Goal: Task Accomplishment & Management: Use online tool/utility

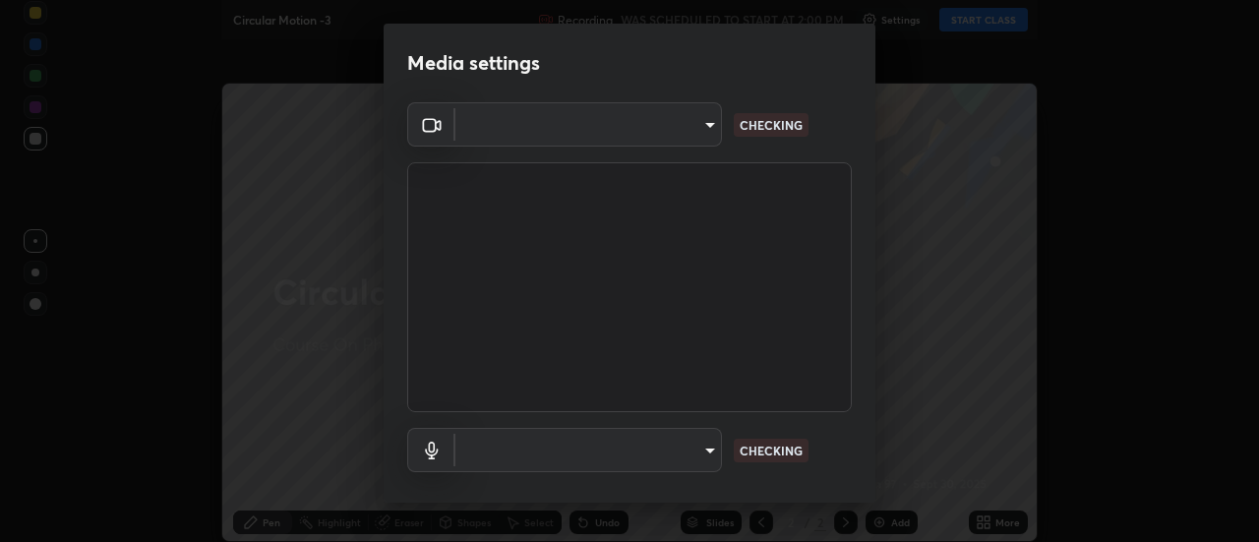
type input "bb472acd43814c493e76e7b6f69679a6546984a9169f098bd099272128ff4822"
type input "communications"
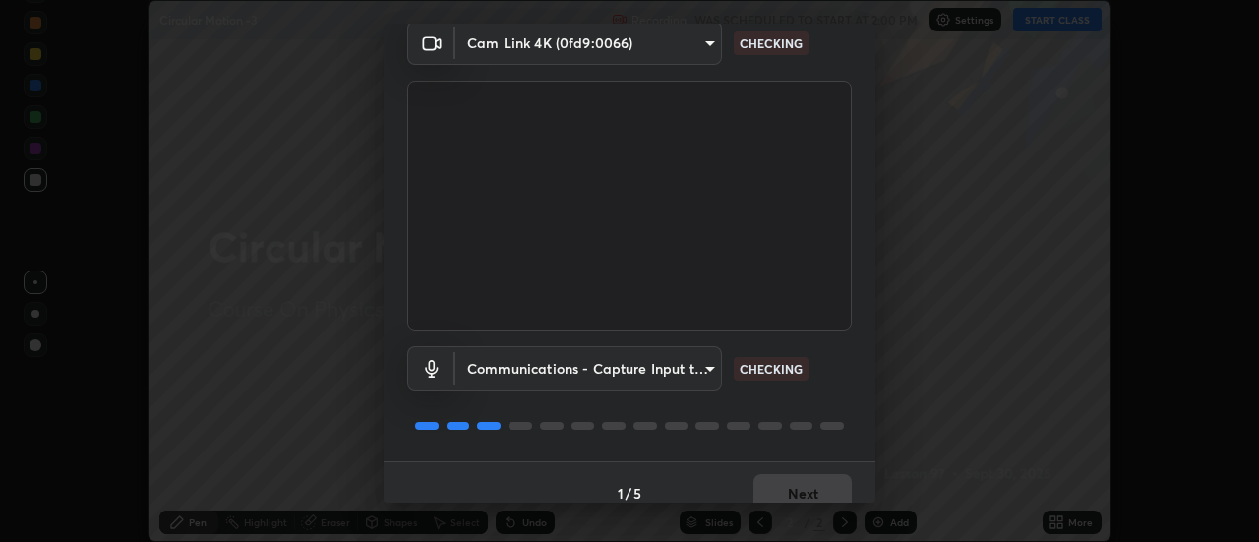
scroll to position [103, 0]
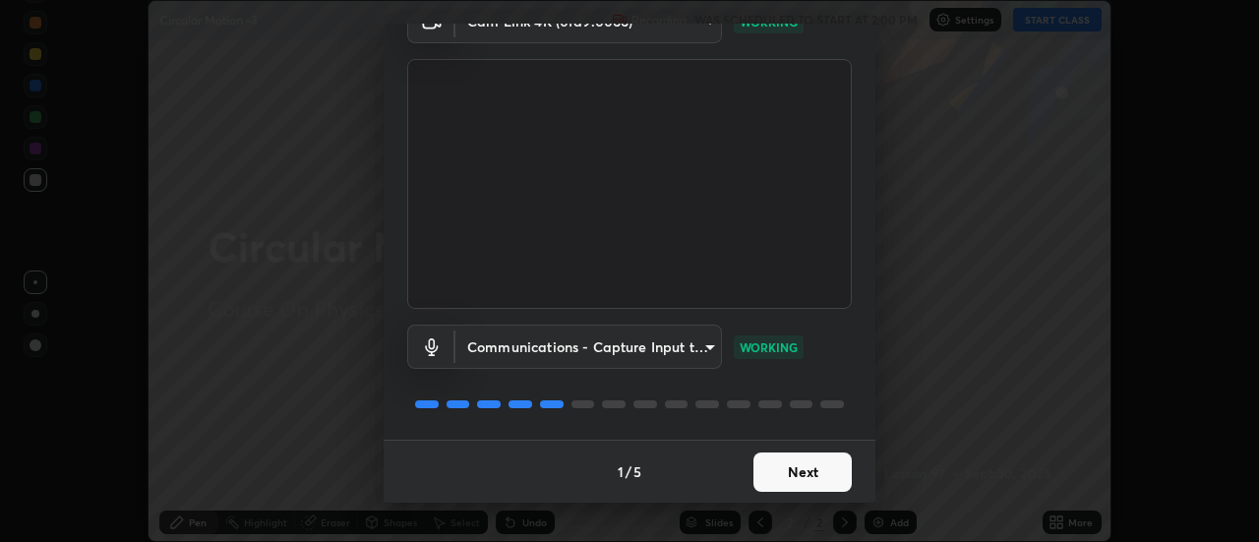
click at [815, 479] on button "Next" at bounding box center [802, 471] width 98 height 39
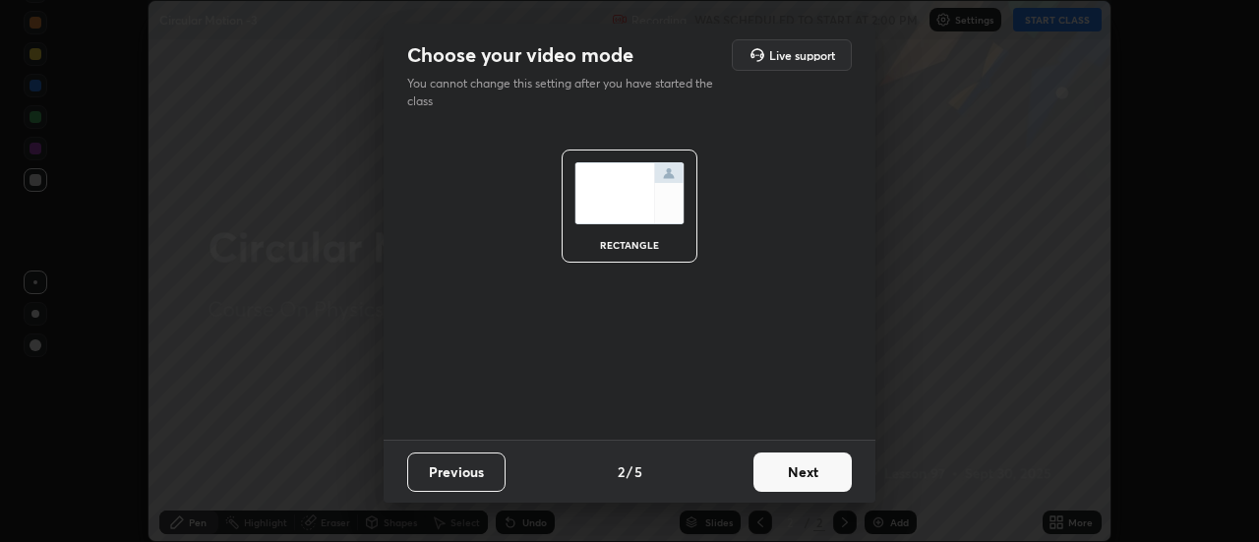
click at [805, 474] on button "Next" at bounding box center [802, 471] width 98 height 39
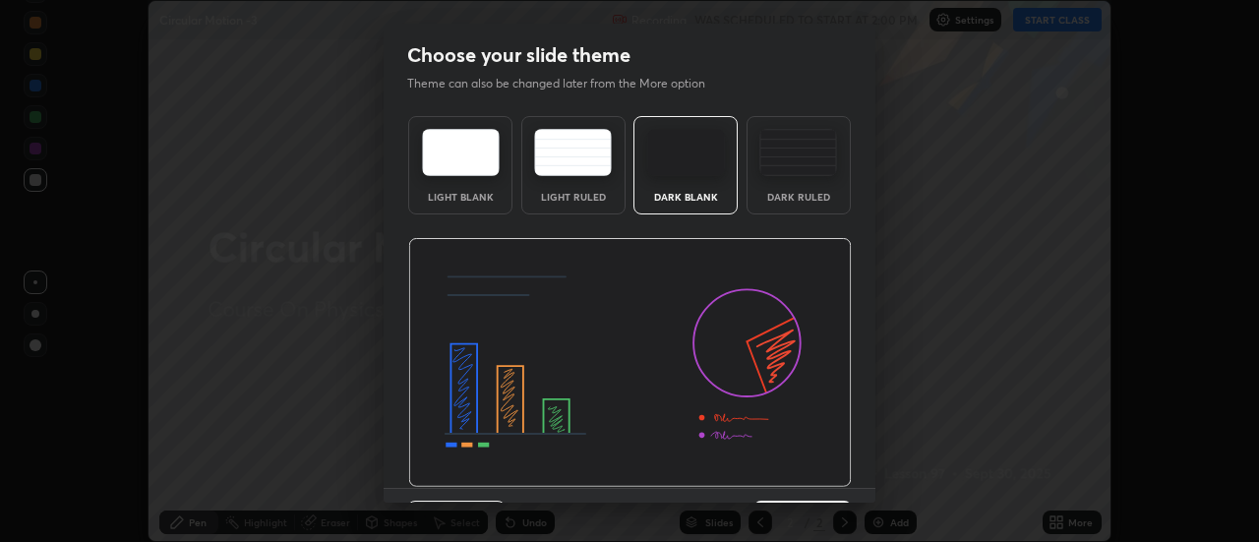
scroll to position [48, 0]
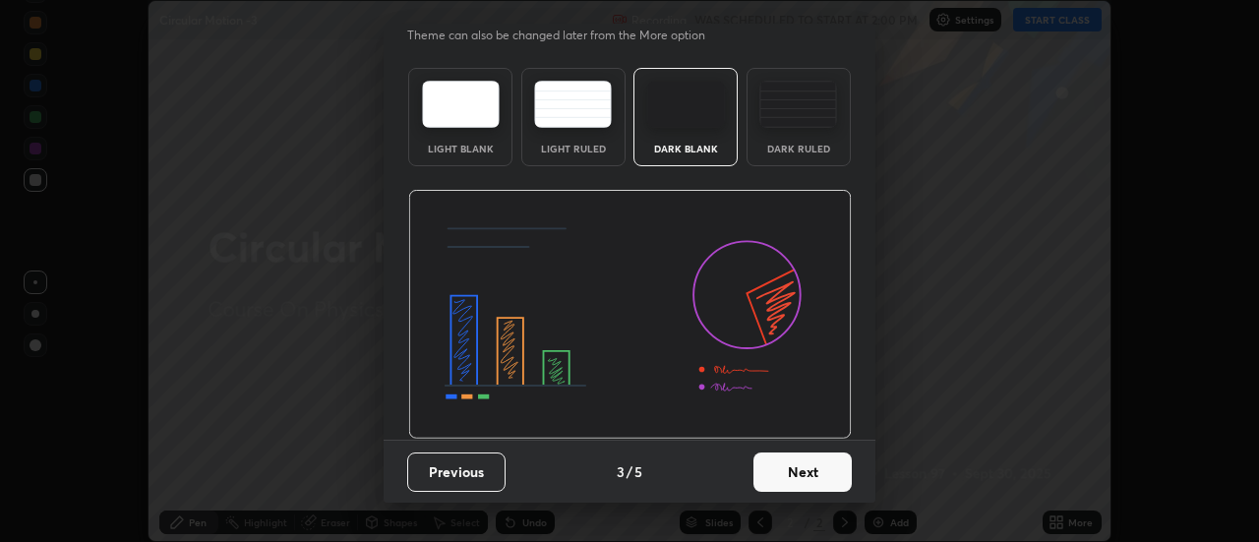
click at [799, 467] on button "Next" at bounding box center [802, 471] width 98 height 39
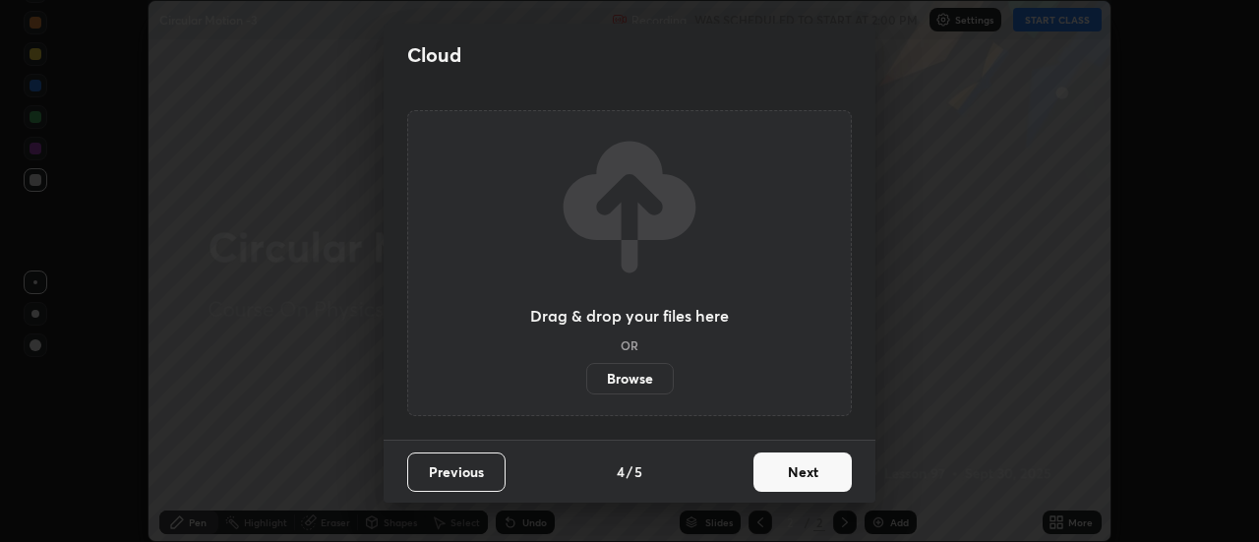
click at [801, 465] on button "Next" at bounding box center [802, 471] width 98 height 39
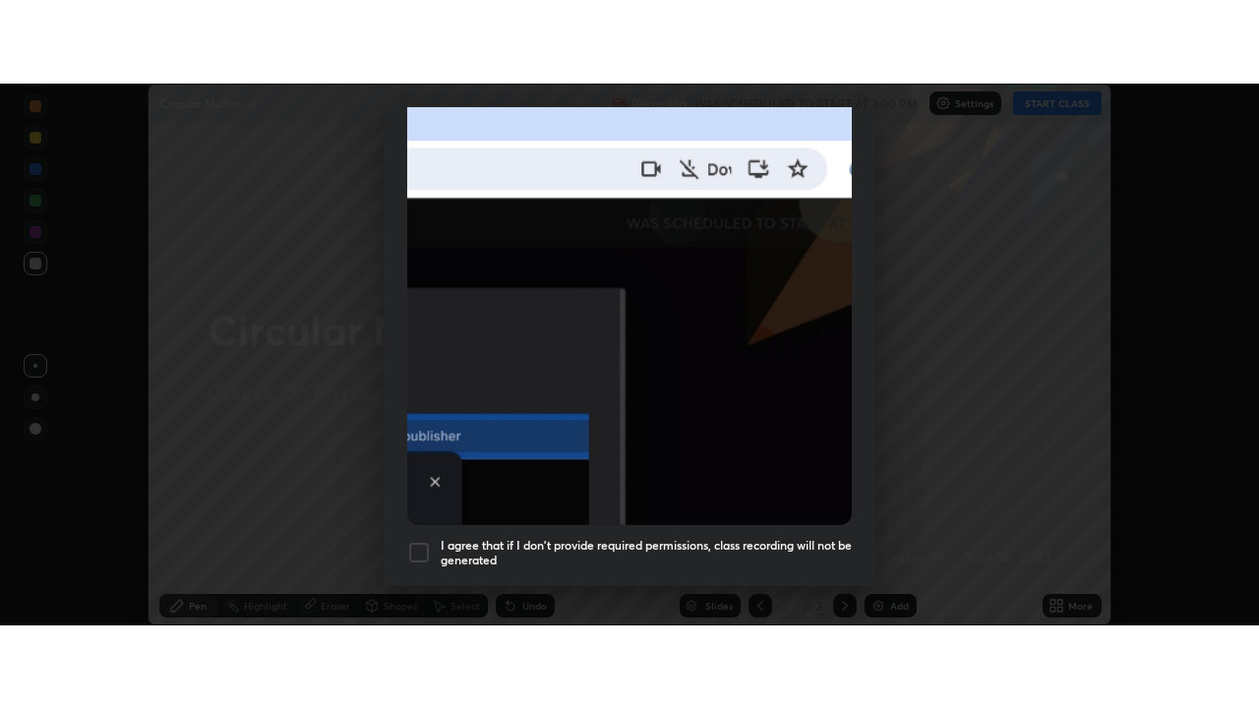
scroll to position [504, 0]
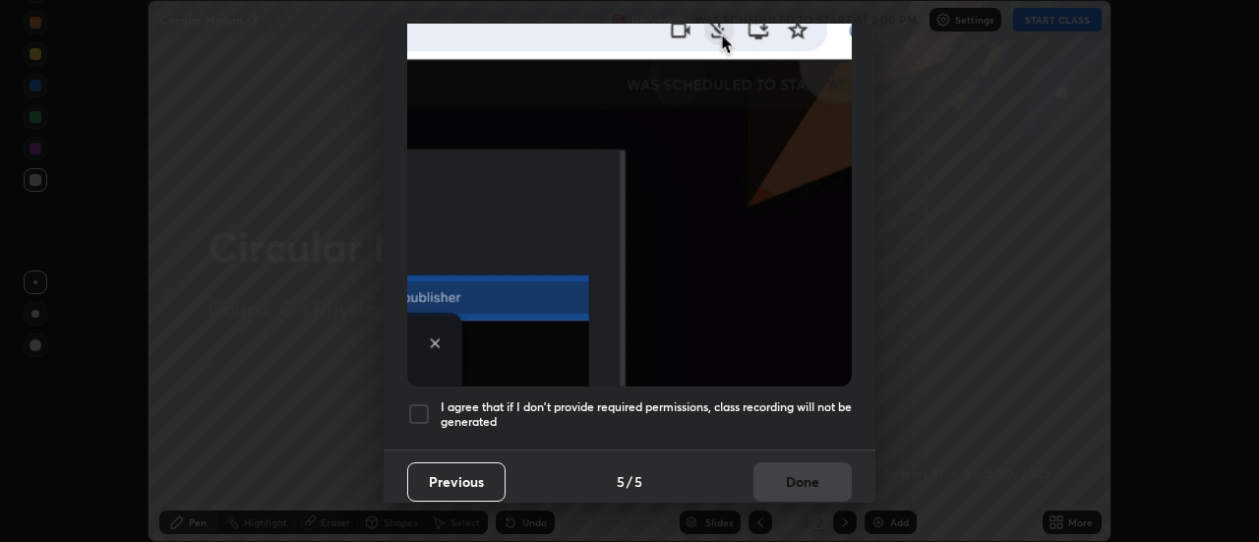
click at [774, 399] on h5 "I agree that if I don't provide required permissions, class recording will not …" at bounding box center [646, 414] width 411 height 30
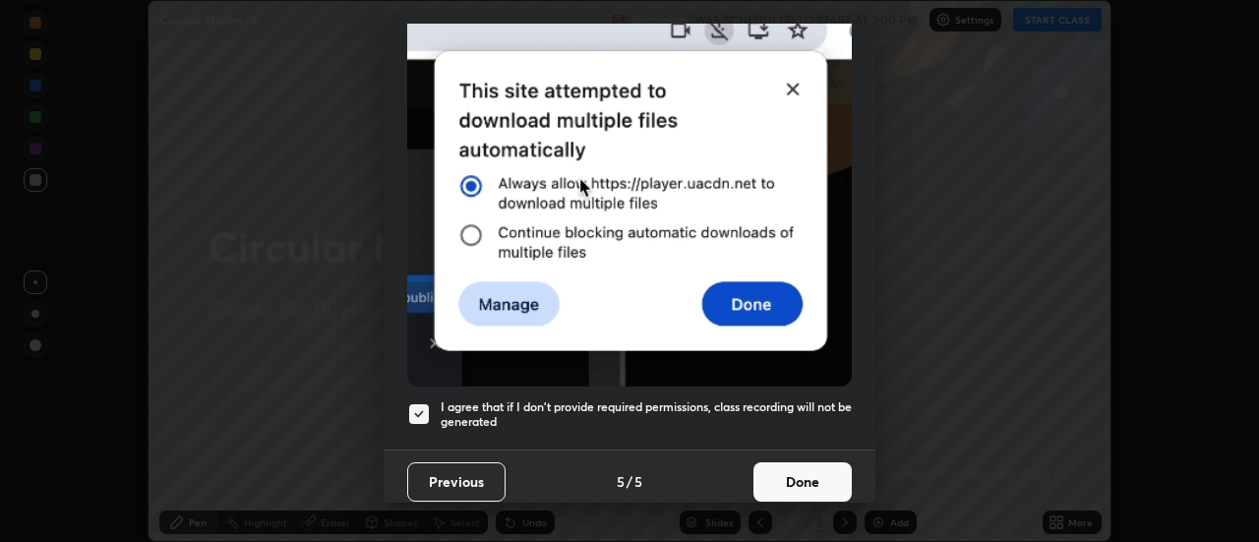
click at [787, 476] on button "Done" at bounding box center [802, 481] width 98 height 39
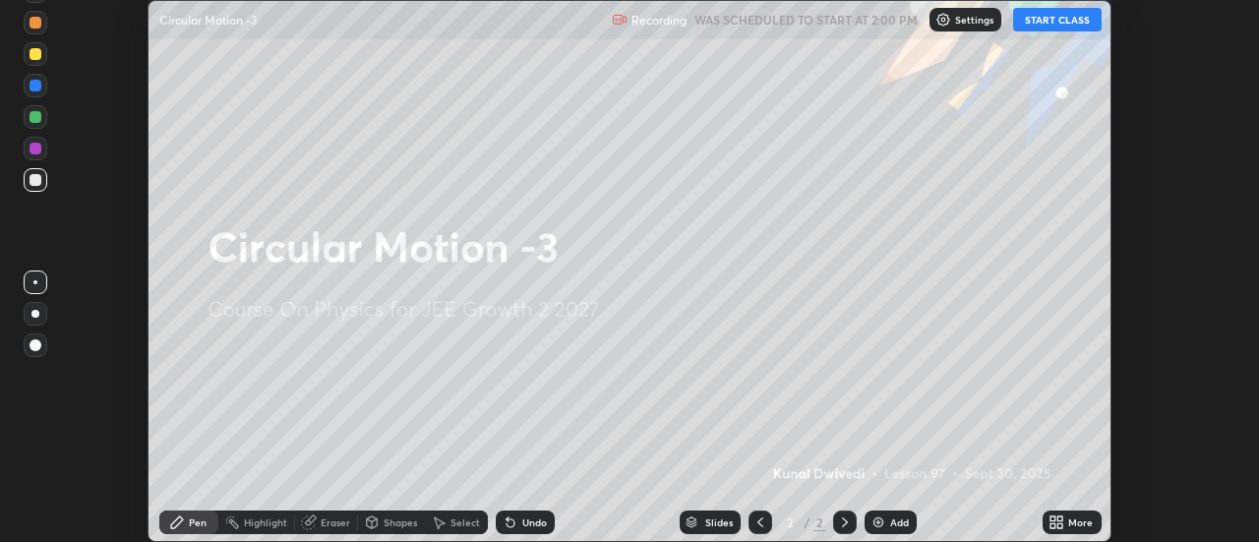
click at [1046, 28] on button "START CLASS" at bounding box center [1057, 20] width 88 height 24
click at [1067, 520] on div "More" at bounding box center [1071, 522] width 59 height 24
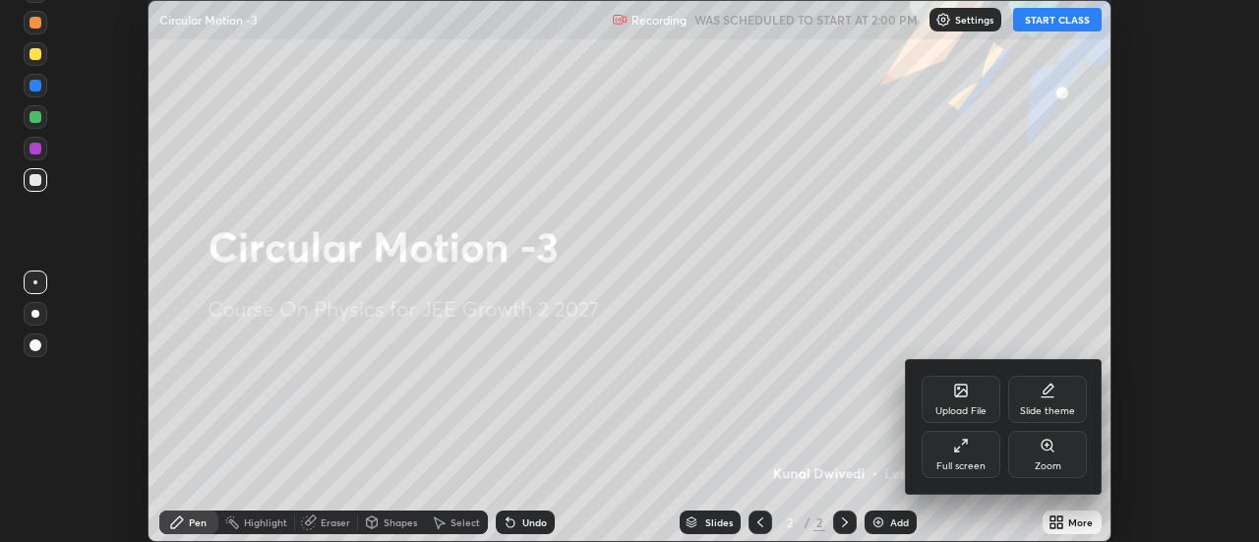
click at [951, 386] on div "Upload File" at bounding box center [960, 399] width 79 height 47
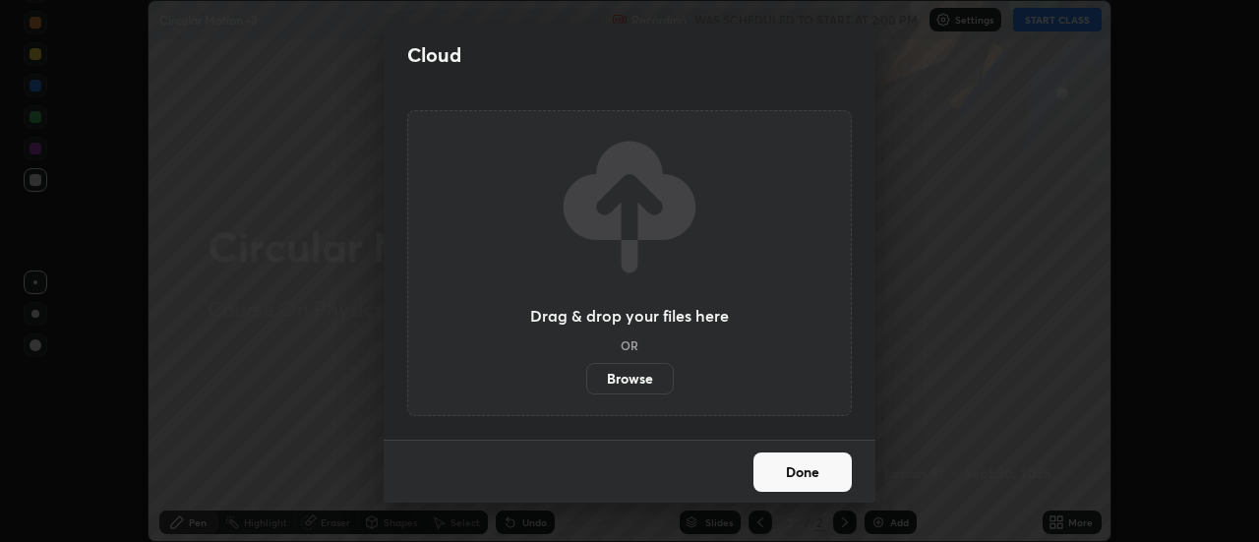
click at [645, 383] on label "Browse" at bounding box center [630, 378] width 88 height 31
click at [586, 383] on input "Browse" at bounding box center [586, 378] width 0 height 31
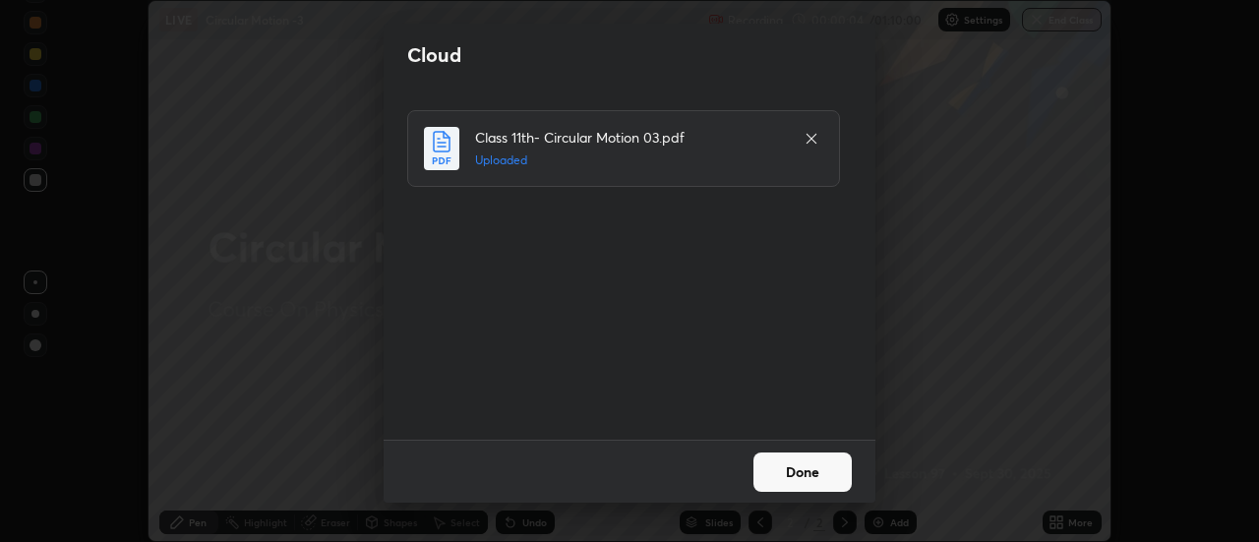
click at [809, 471] on button "Done" at bounding box center [802, 471] width 98 height 39
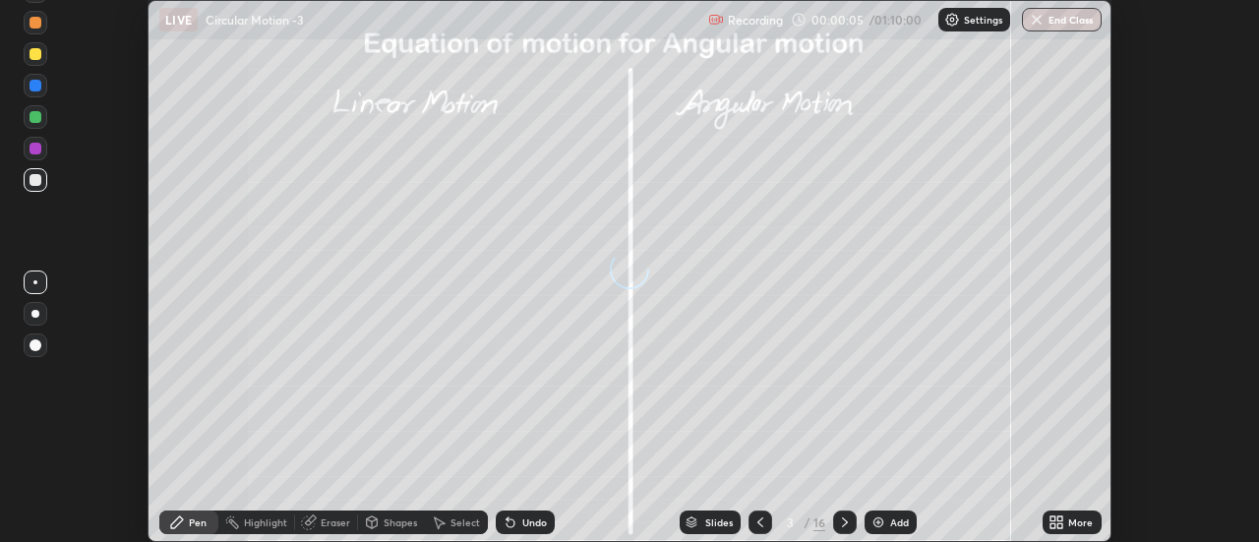
click at [1058, 525] on icon at bounding box center [1060, 525] width 5 height 5
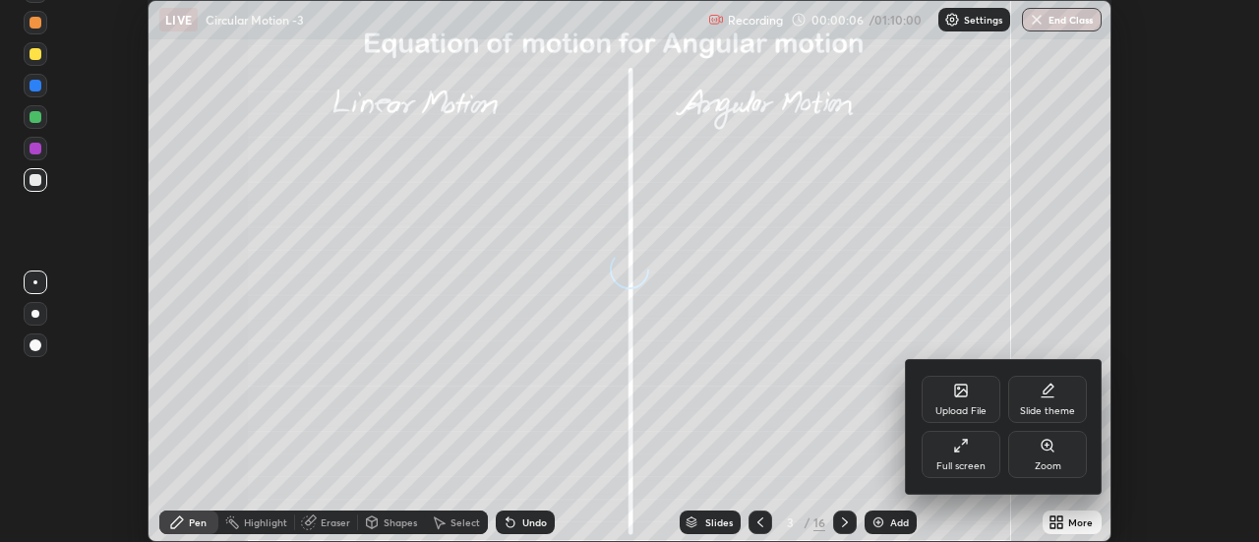
click at [971, 461] on div "Full screen" at bounding box center [960, 466] width 49 height 10
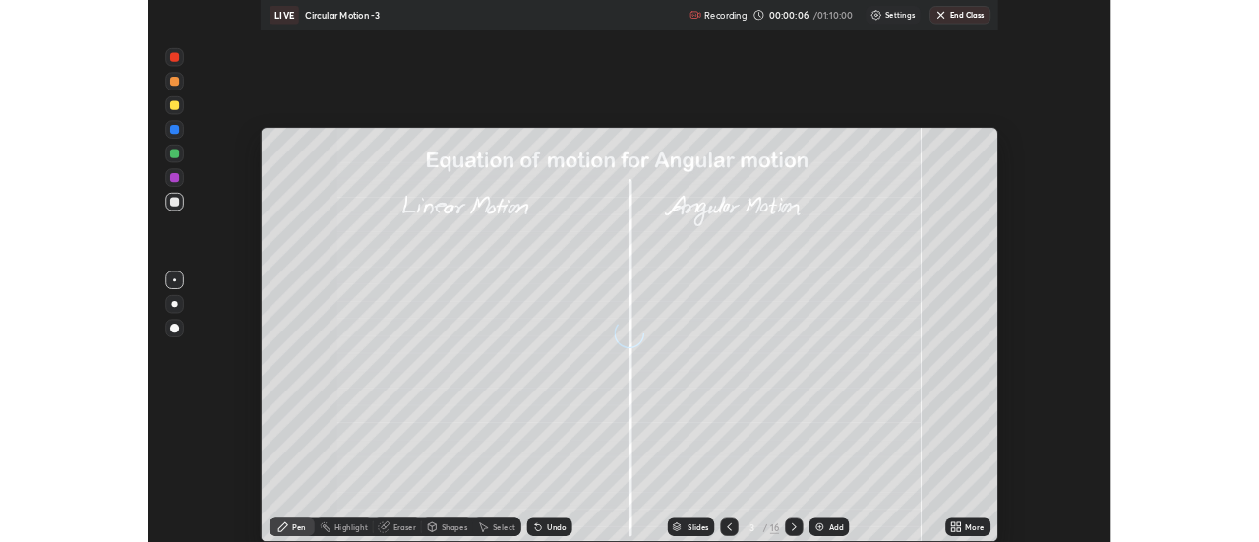
scroll to position [708, 1259]
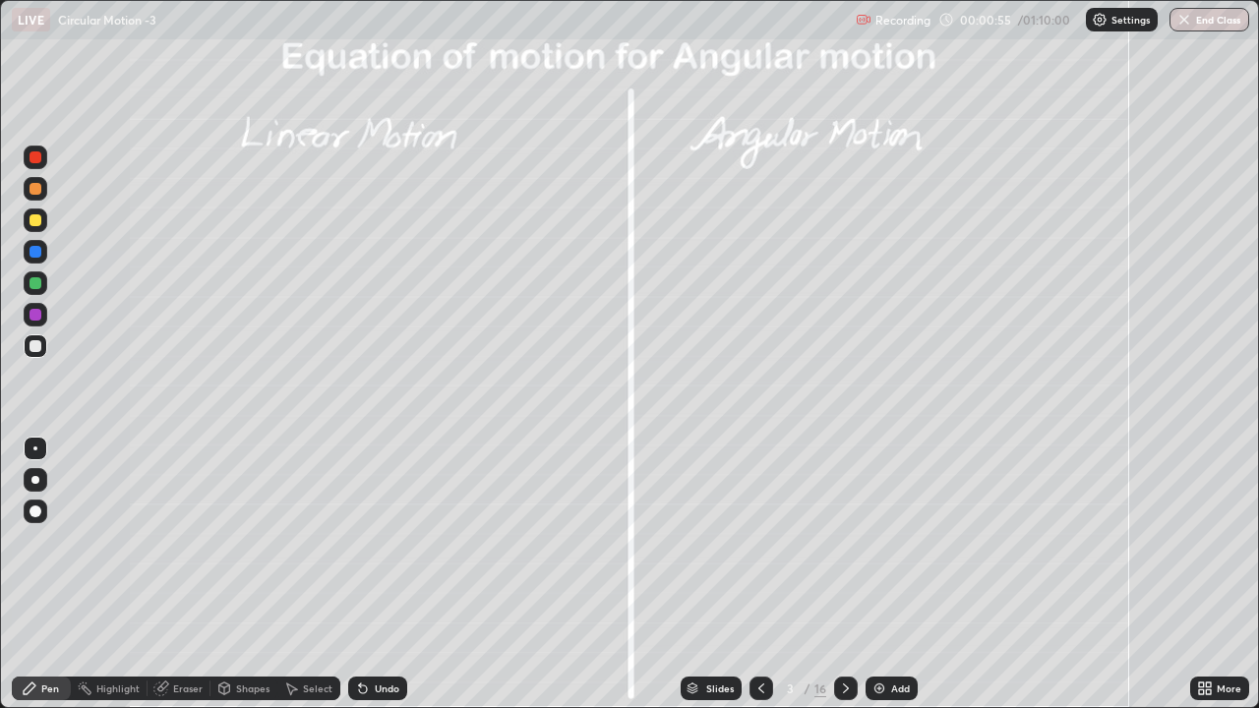
click at [844, 541] on icon at bounding box center [846, 688] width 16 height 16
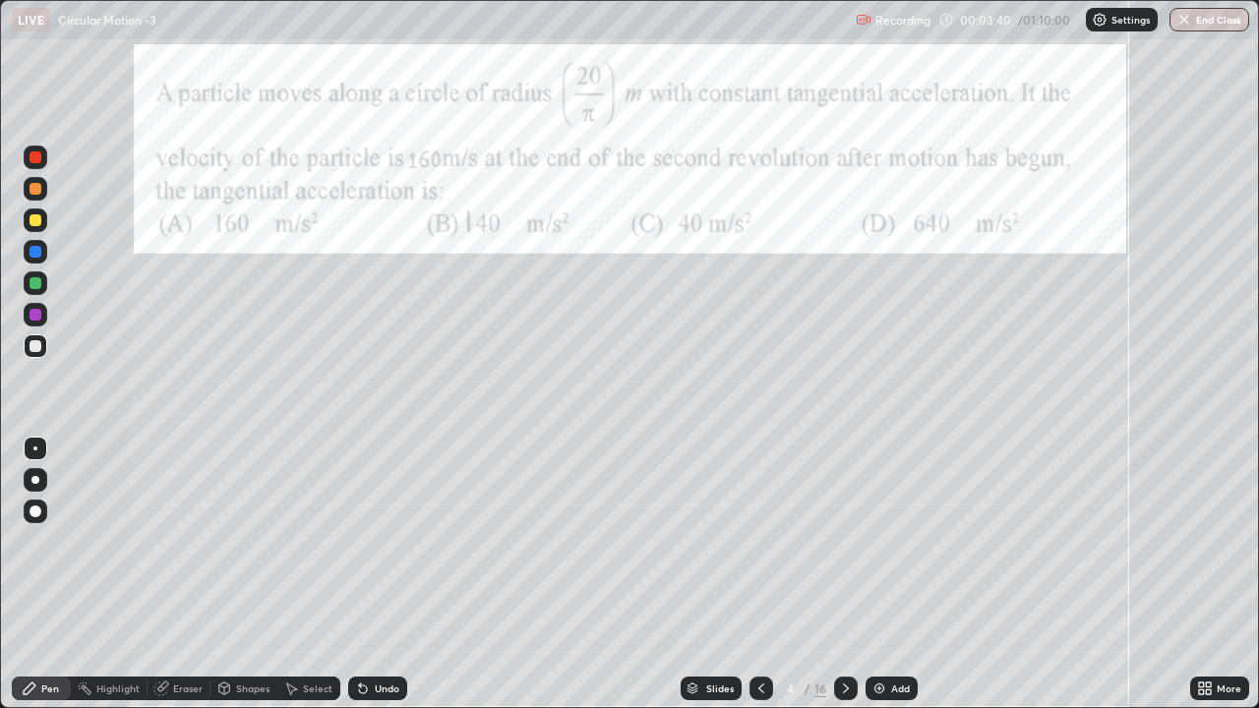
click at [36, 285] on div at bounding box center [35, 283] width 12 height 12
click at [29, 345] on div at bounding box center [35, 346] width 12 height 12
click at [364, 541] on icon at bounding box center [363, 689] width 8 height 8
click at [367, 541] on icon at bounding box center [363, 688] width 16 height 16
click at [25, 279] on div at bounding box center [36, 283] width 24 height 24
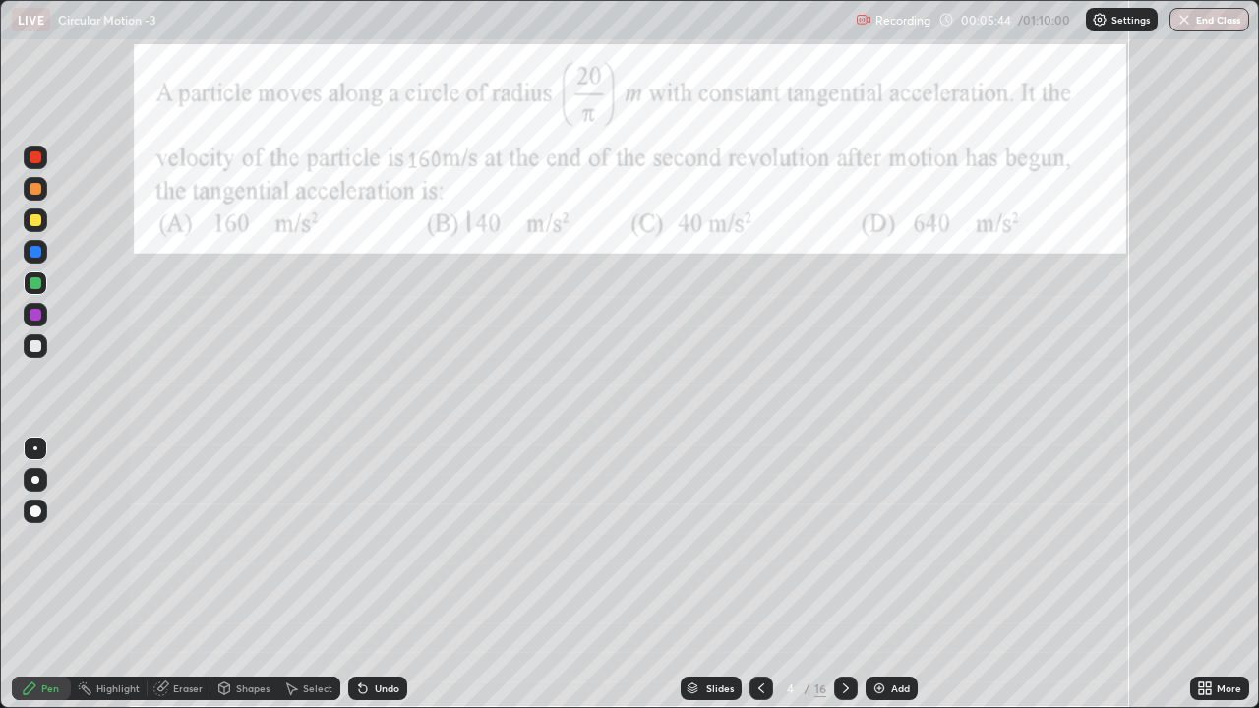
click at [32, 346] on div at bounding box center [35, 346] width 12 height 12
click at [32, 286] on div at bounding box center [35, 283] width 12 height 12
click at [834, 541] on div at bounding box center [846, 689] width 24 height 24
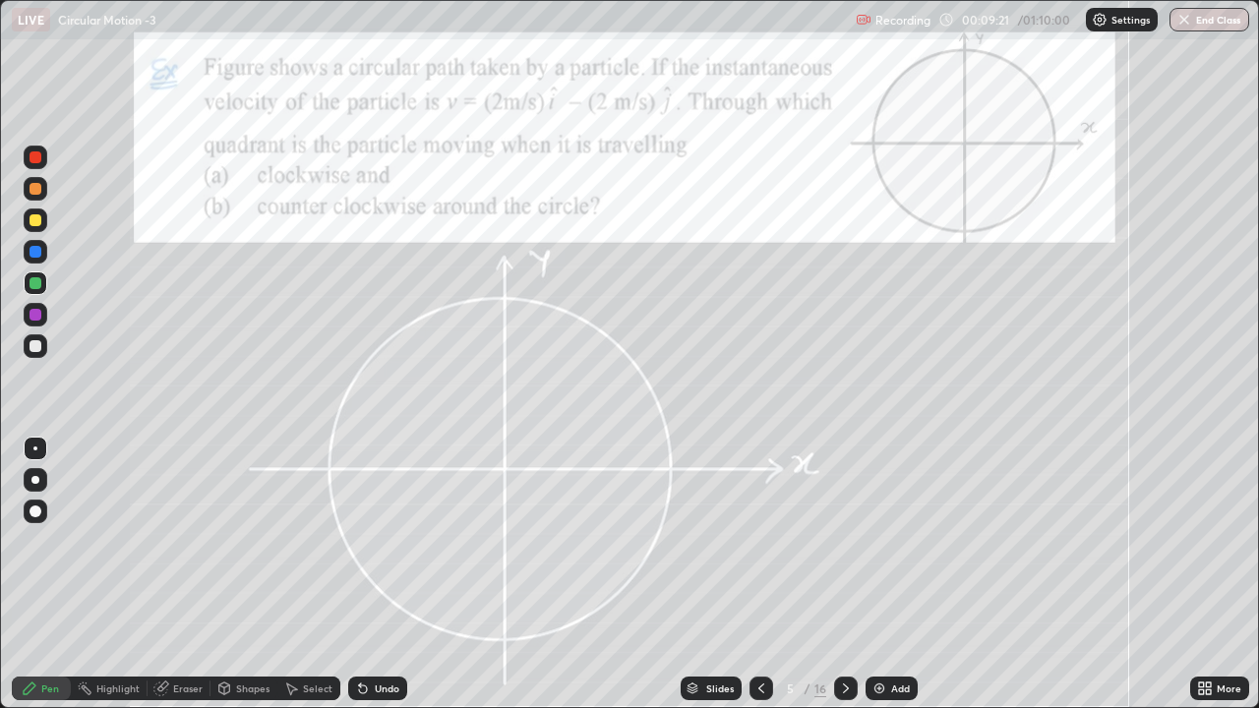
click at [33, 227] on div at bounding box center [36, 220] width 24 height 24
click at [38, 291] on div at bounding box center [36, 283] width 24 height 24
click at [375, 541] on div "Undo" at bounding box center [387, 688] width 25 height 10
click at [37, 319] on div at bounding box center [35, 315] width 12 height 12
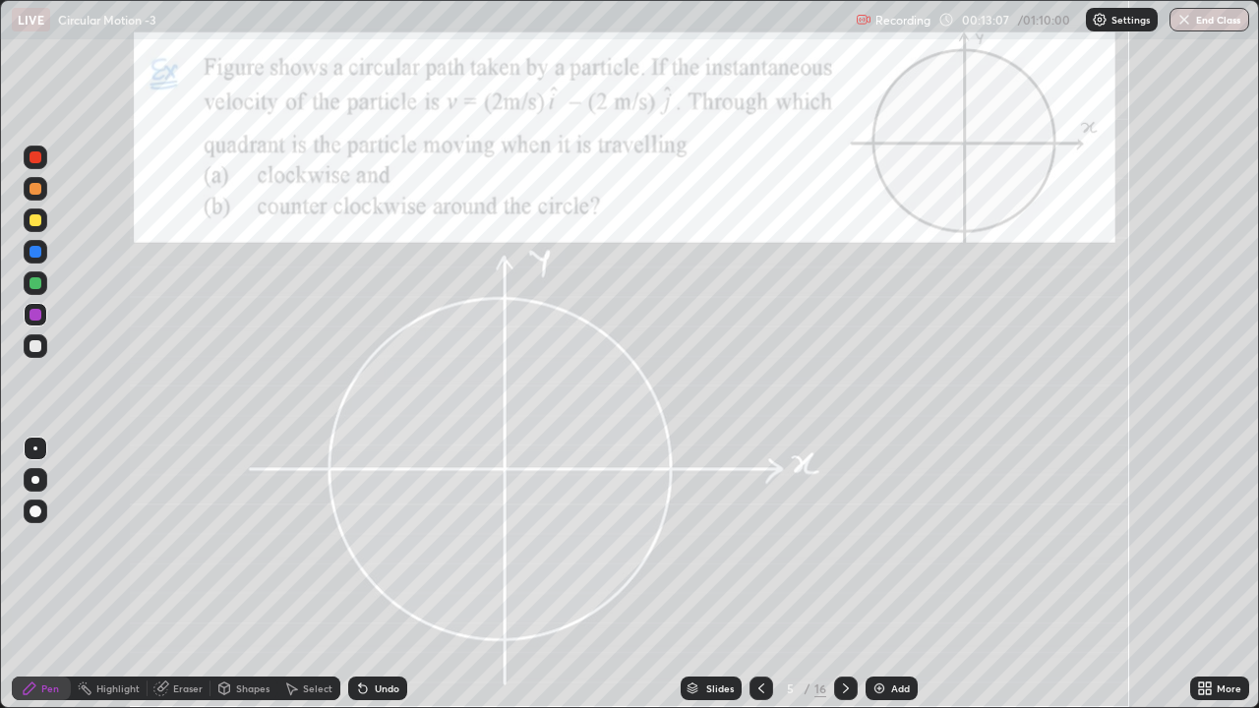
click at [40, 286] on div at bounding box center [35, 283] width 12 height 12
click at [32, 311] on div at bounding box center [35, 315] width 12 height 12
click at [35, 221] on div at bounding box center [35, 220] width 12 height 12
click at [34, 313] on div at bounding box center [35, 315] width 12 height 12
click at [38, 282] on div at bounding box center [35, 283] width 12 height 12
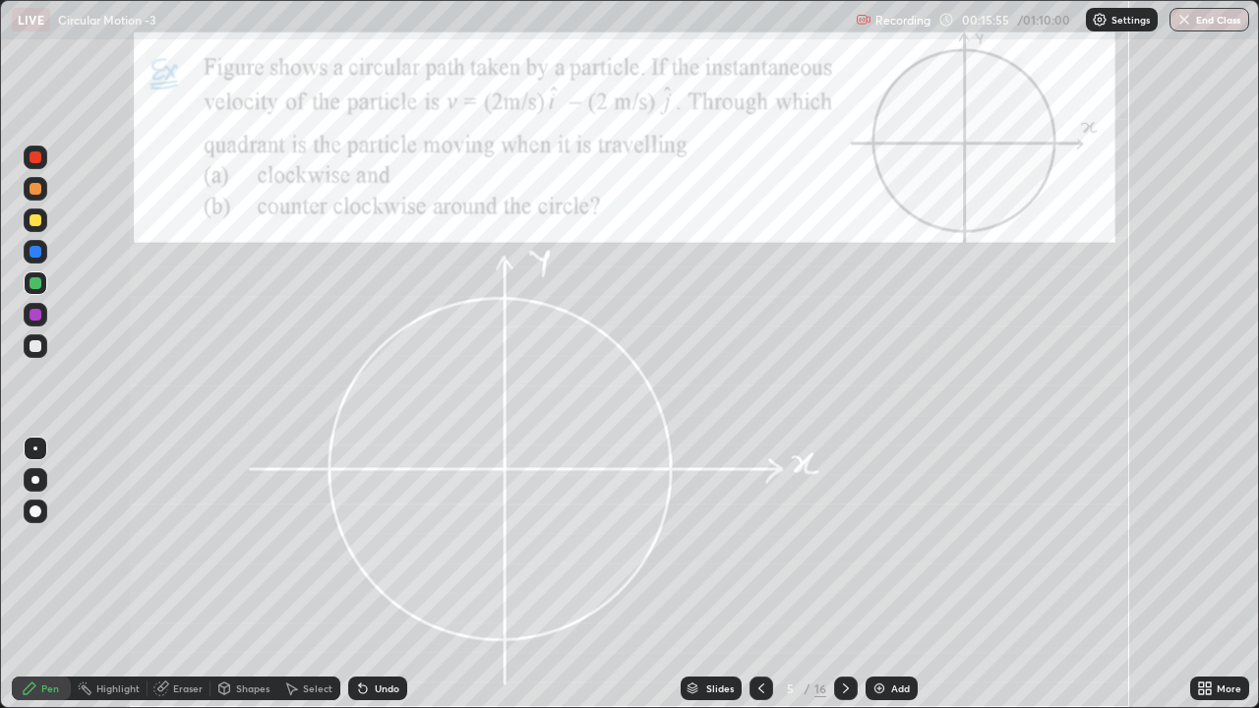
click at [39, 279] on div at bounding box center [35, 283] width 12 height 12
click at [35, 186] on div at bounding box center [35, 189] width 12 height 12
click at [33, 287] on div at bounding box center [35, 283] width 12 height 12
click at [30, 344] on div at bounding box center [35, 346] width 12 height 12
click at [31, 222] on div at bounding box center [35, 220] width 12 height 12
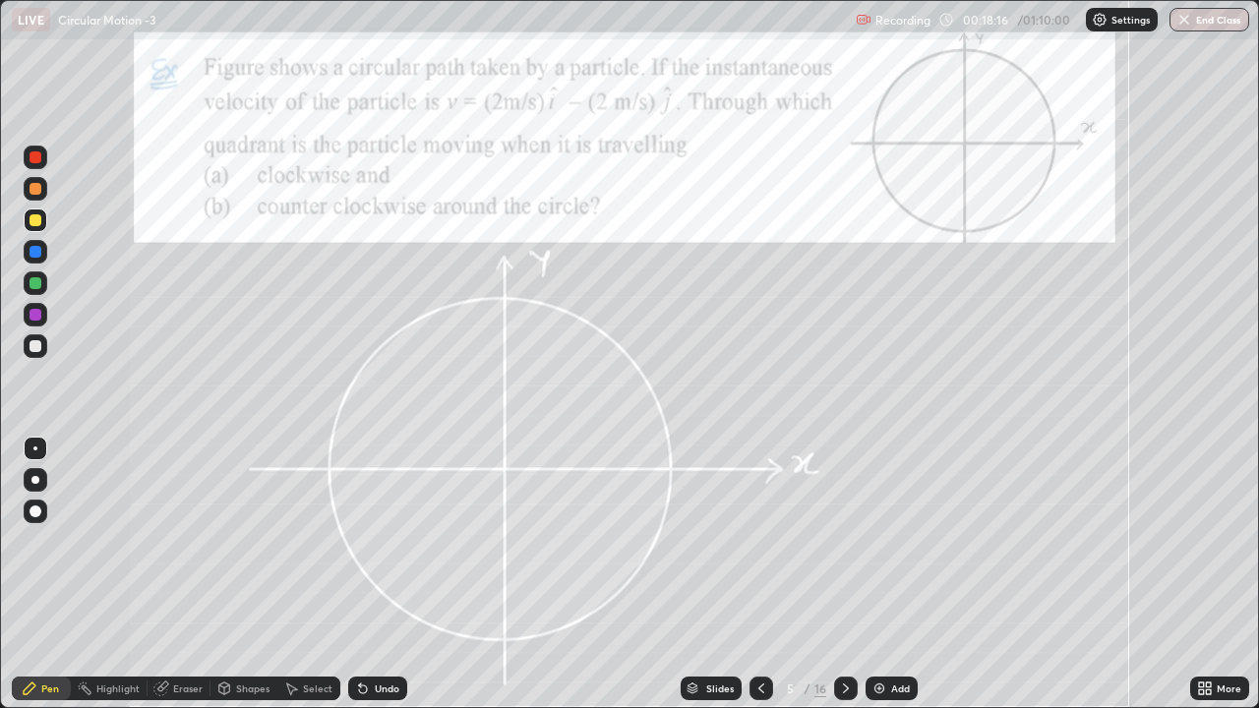
click at [29, 345] on div at bounding box center [35, 346] width 12 height 12
click at [845, 541] on icon at bounding box center [846, 688] width 16 height 16
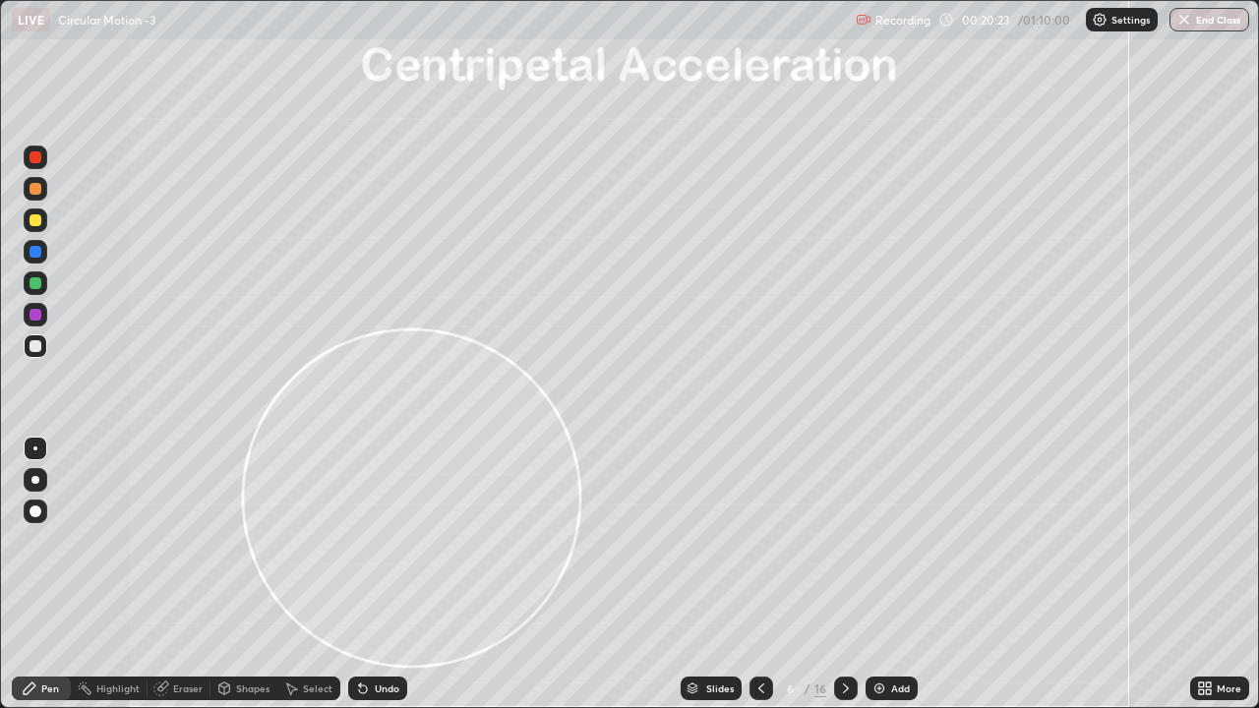
click at [38, 222] on div at bounding box center [35, 220] width 12 height 12
click at [34, 348] on div at bounding box center [35, 346] width 12 height 12
click at [232, 541] on div "Shapes" at bounding box center [243, 689] width 67 height 24
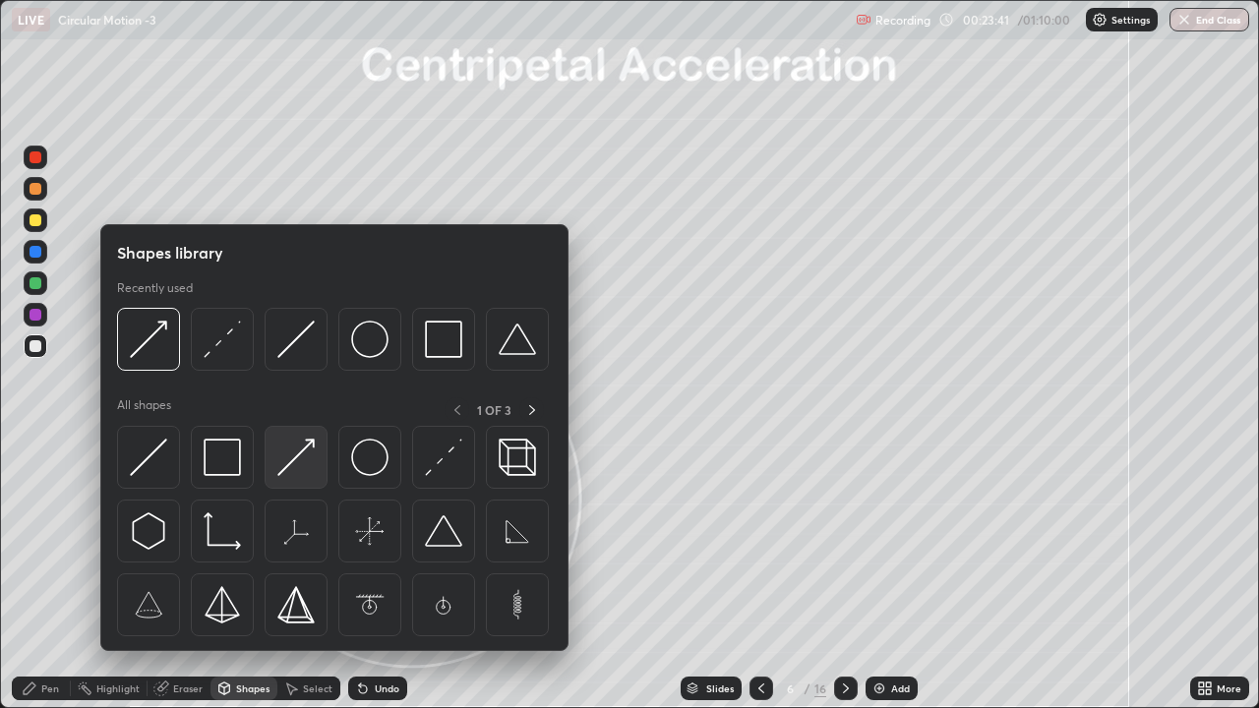
click at [283, 466] on img at bounding box center [295, 457] width 37 height 37
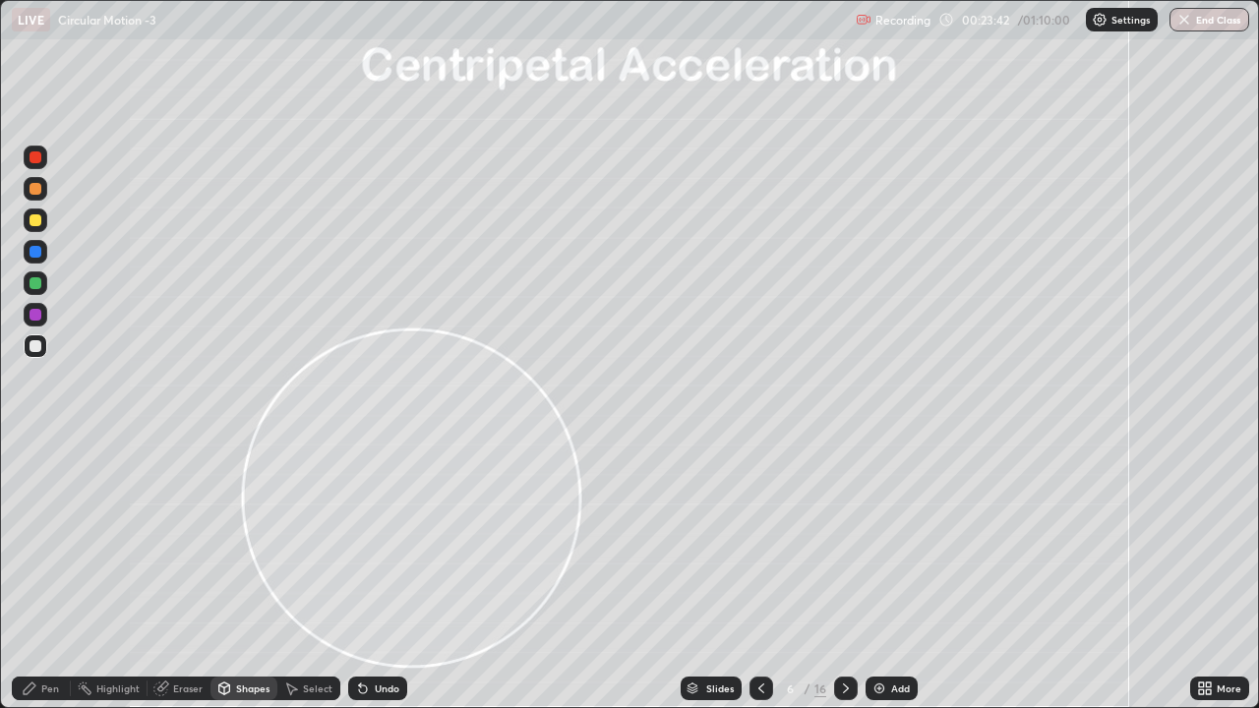
click at [42, 541] on div "Pen" at bounding box center [50, 688] width 18 height 10
click at [33, 222] on div at bounding box center [35, 220] width 12 height 12
click at [233, 541] on div "Shapes" at bounding box center [243, 689] width 67 height 24
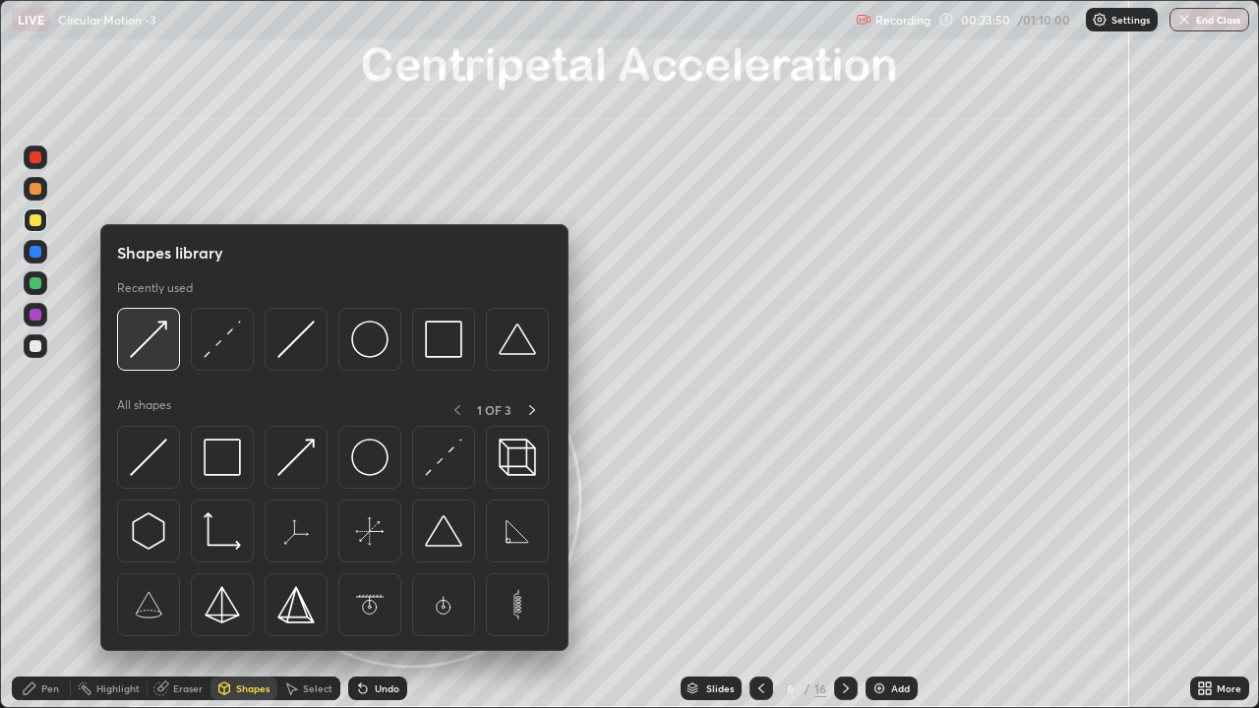
click at [145, 344] on img at bounding box center [148, 339] width 37 height 37
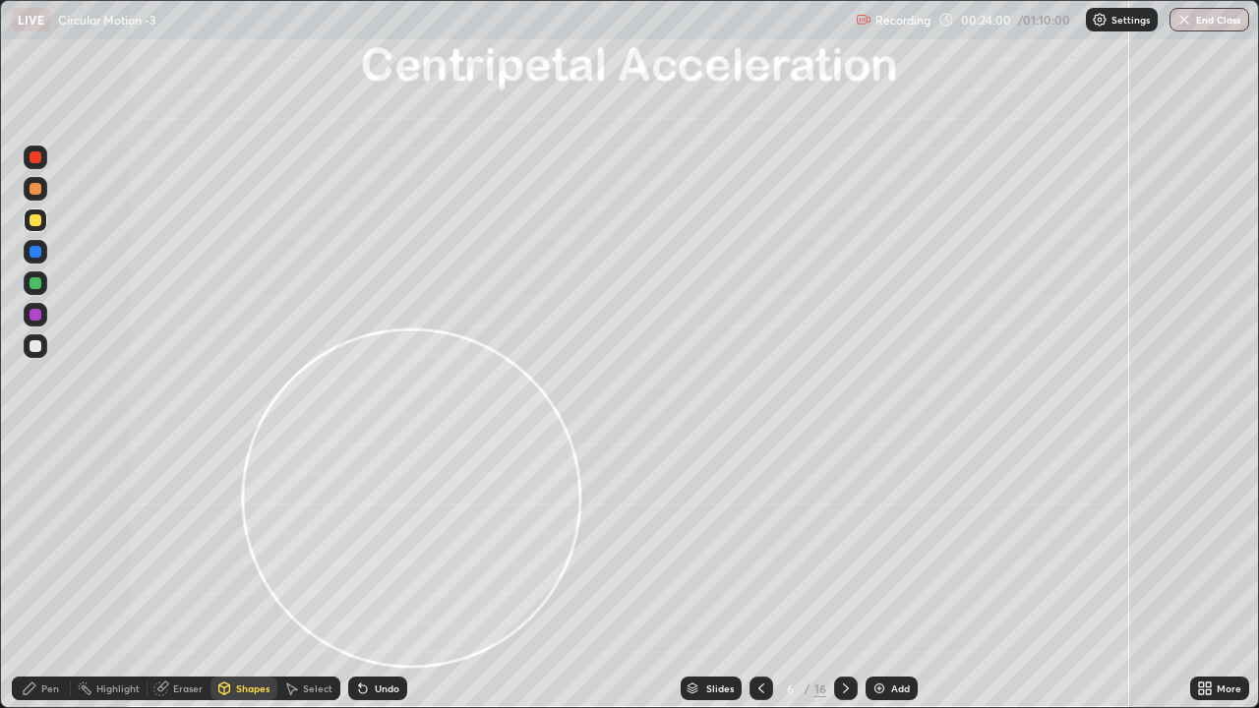
click at [36, 541] on icon at bounding box center [30, 688] width 16 height 16
click at [360, 541] on icon at bounding box center [363, 689] width 8 height 8
click at [29, 286] on div at bounding box center [35, 283] width 12 height 12
click at [251, 541] on div "Shapes" at bounding box center [252, 688] width 33 height 10
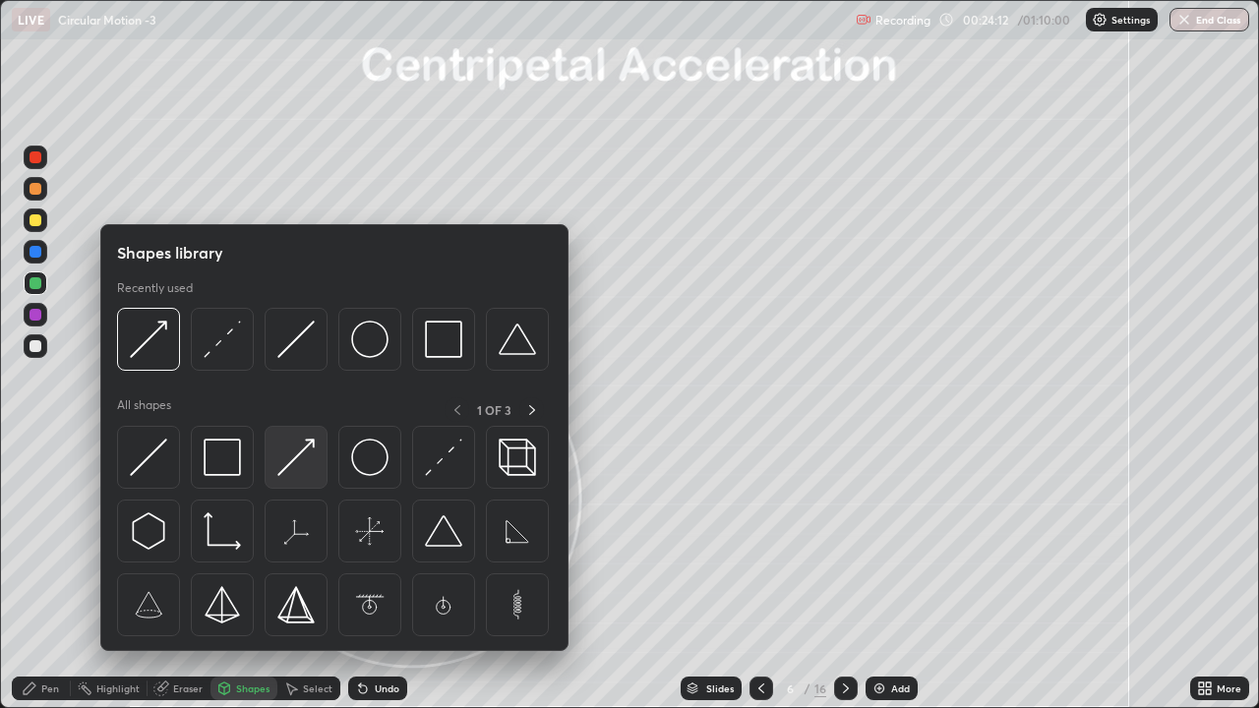
click at [291, 453] on img at bounding box center [295, 457] width 37 height 37
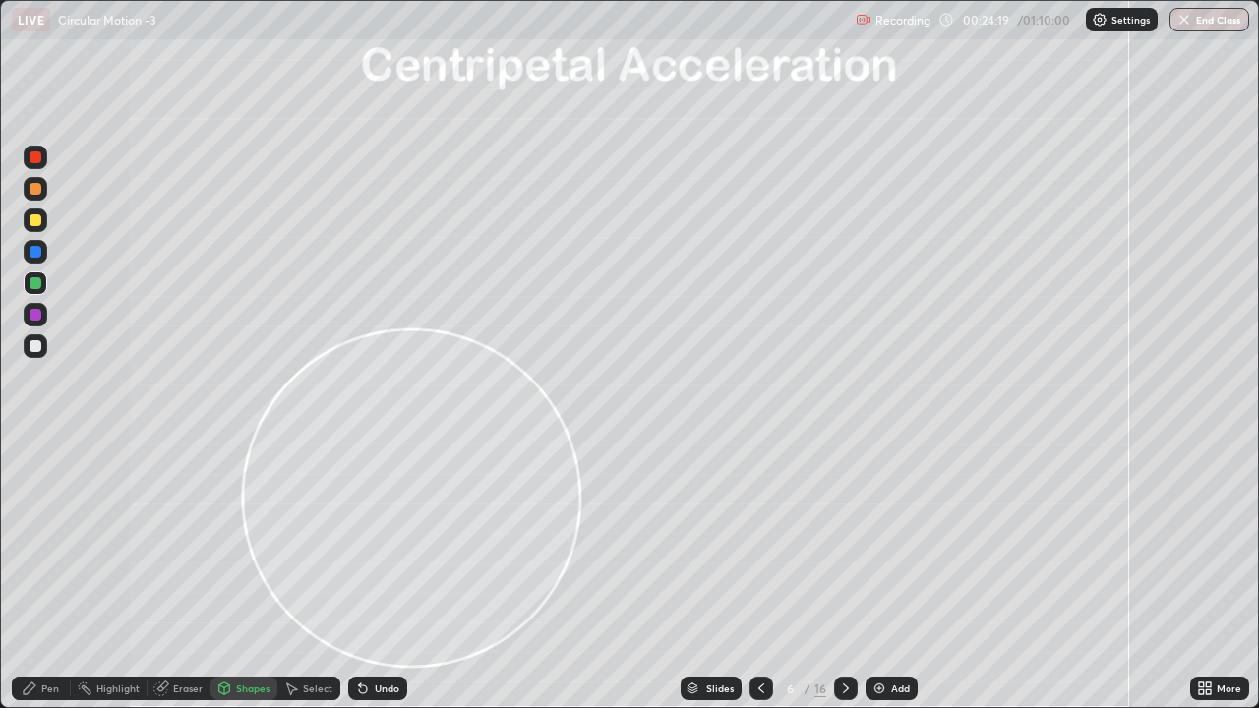
click at [31, 541] on icon at bounding box center [30, 688] width 12 height 12
click at [31, 346] on div at bounding box center [35, 346] width 12 height 12
click at [176, 541] on div "Eraser" at bounding box center [187, 688] width 29 height 10
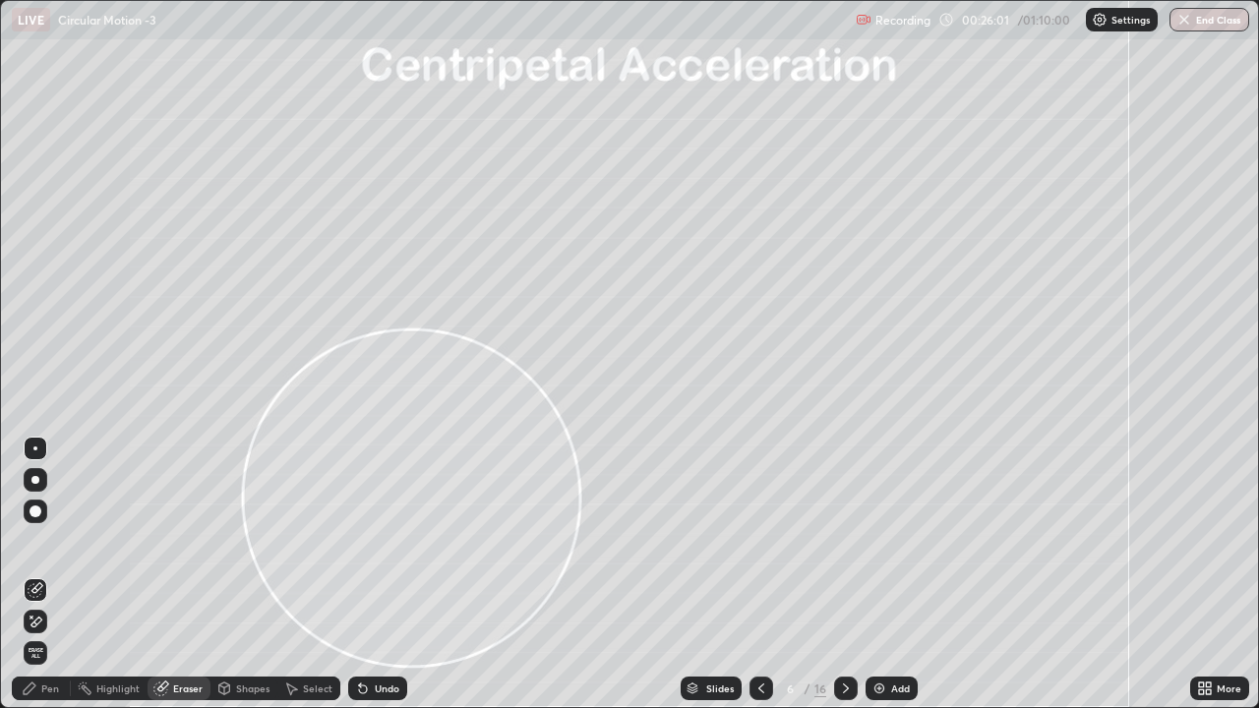
click at [42, 541] on div "Pen" at bounding box center [50, 688] width 18 height 10
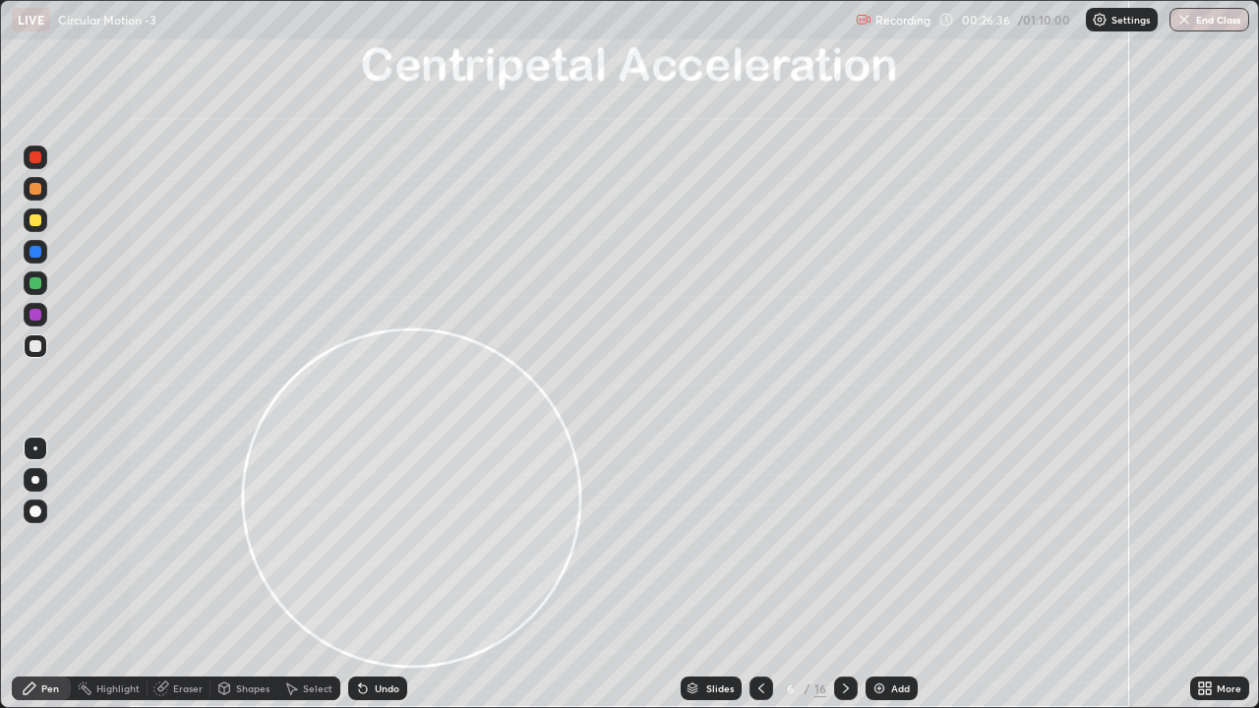
click at [241, 541] on div "Shapes" at bounding box center [252, 688] width 33 height 10
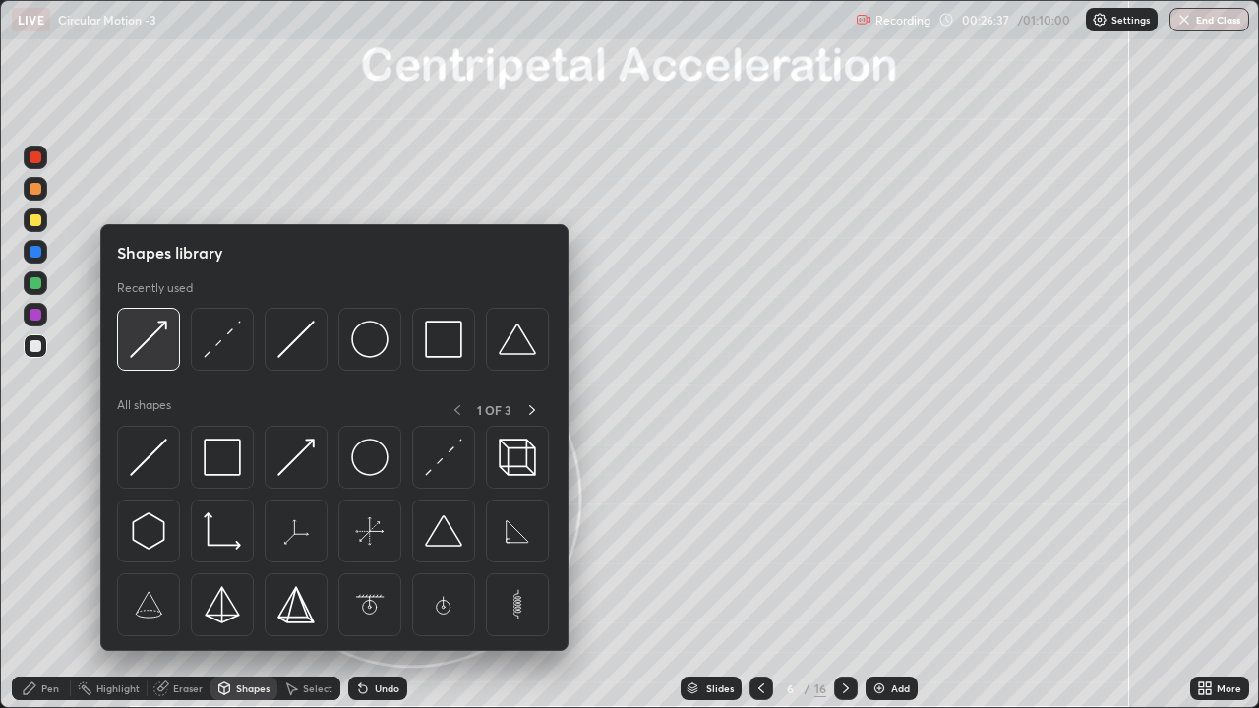
click at [149, 342] on img at bounding box center [148, 339] width 37 height 37
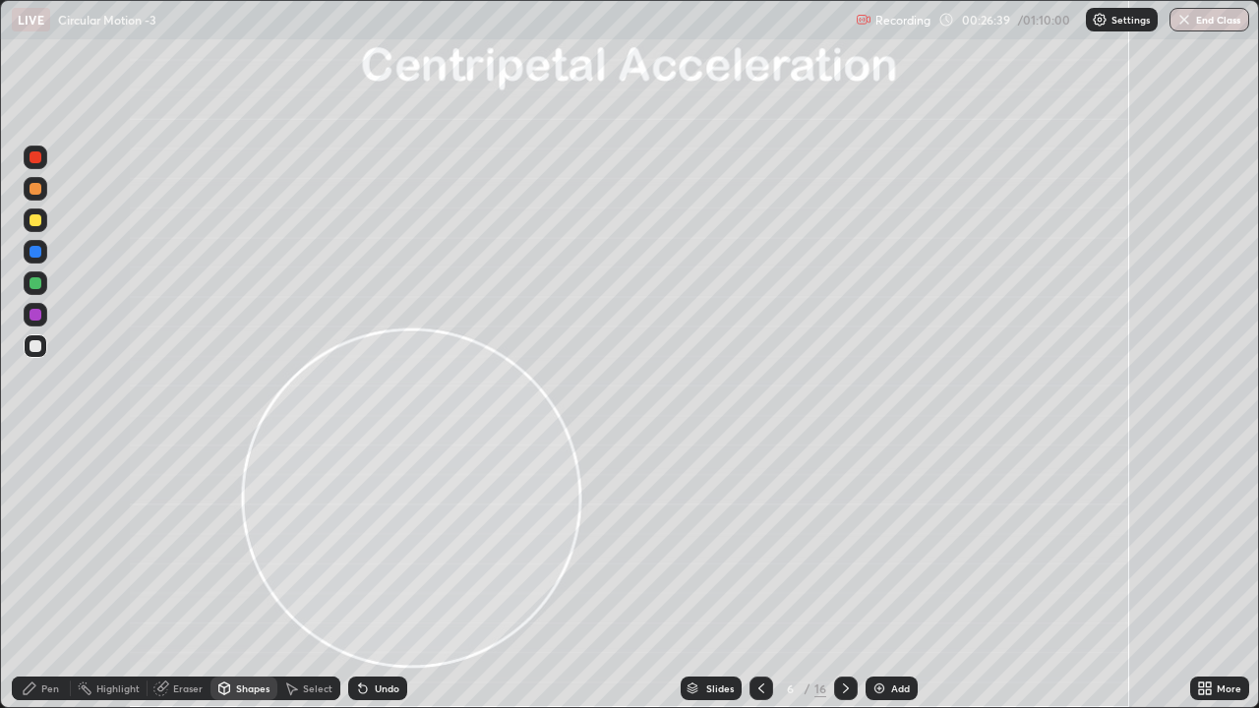
click at [33, 285] on div at bounding box center [35, 283] width 12 height 12
click at [33, 220] on div at bounding box center [35, 220] width 12 height 12
click at [42, 541] on div "Pen" at bounding box center [50, 688] width 18 height 10
click at [31, 285] on div at bounding box center [35, 283] width 12 height 12
click at [29, 349] on div at bounding box center [35, 346] width 12 height 12
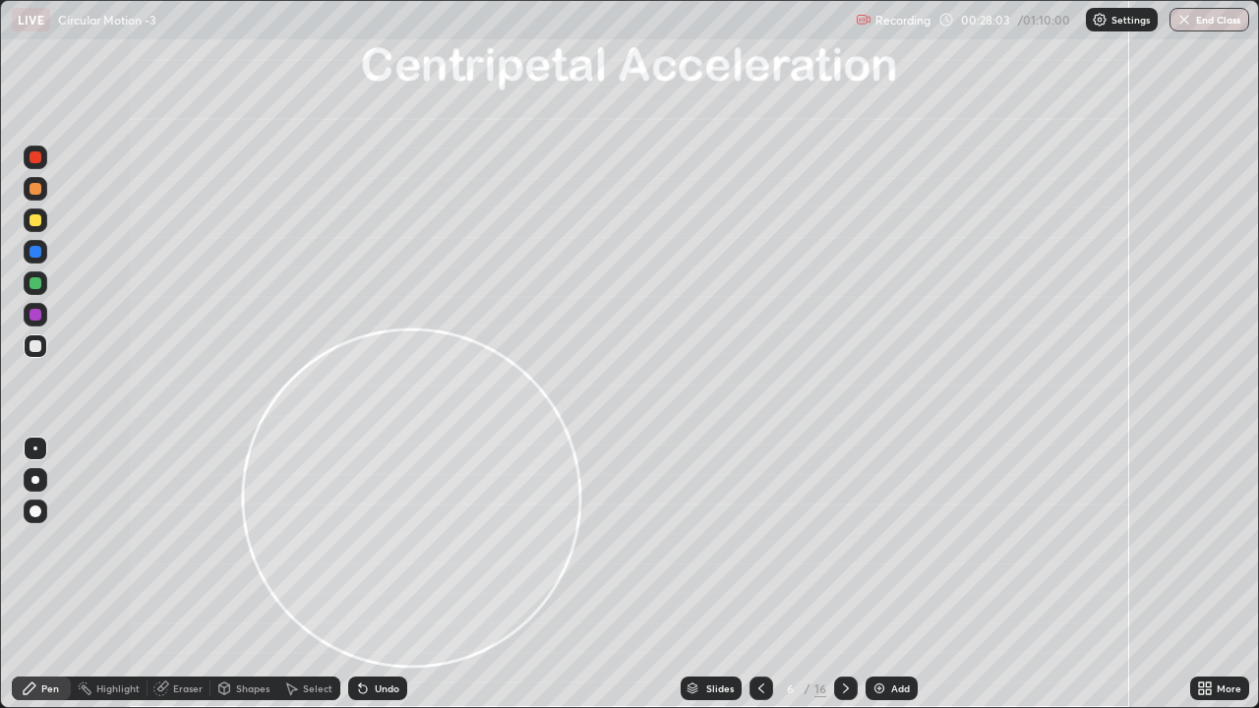
click at [382, 541] on div "Undo" at bounding box center [387, 688] width 25 height 10
click at [385, 541] on div "Undo" at bounding box center [387, 688] width 25 height 10
click at [39, 346] on div at bounding box center [35, 346] width 12 height 12
click at [240, 541] on div "Shapes" at bounding box center [252, 688] width 33 height 10
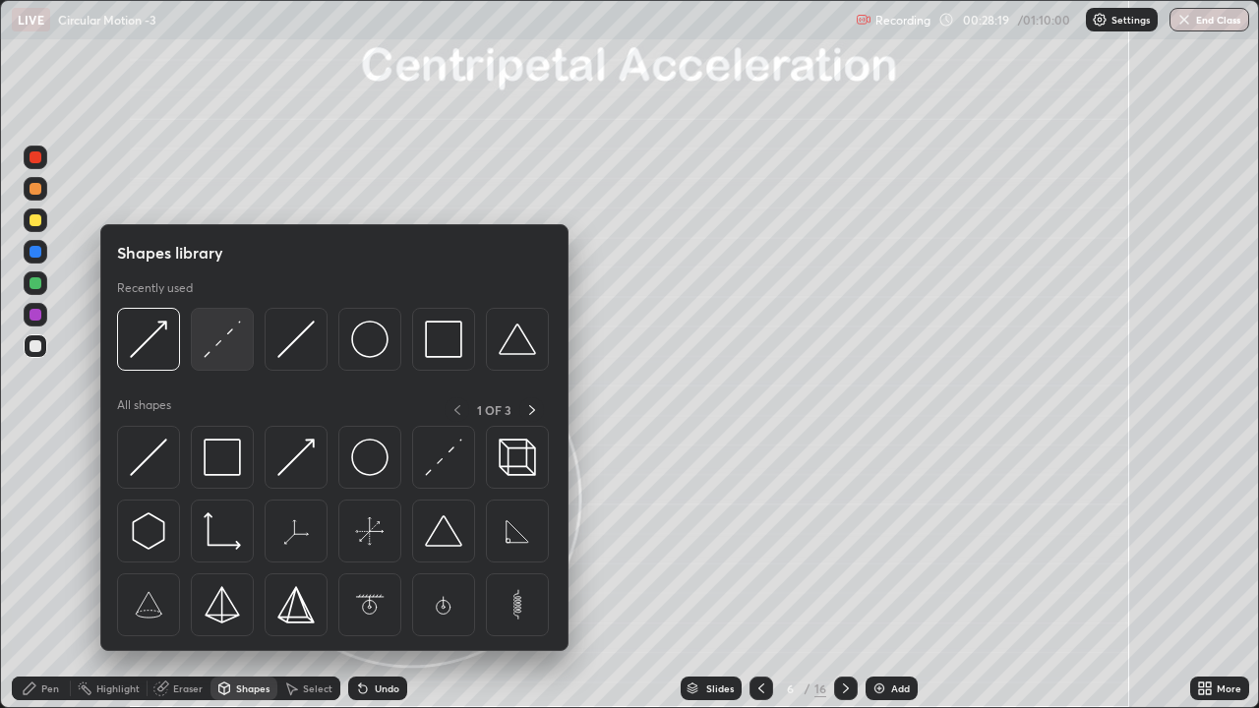
click at [221, 344] on img at bounding box center [222, 339] width 37 height 37
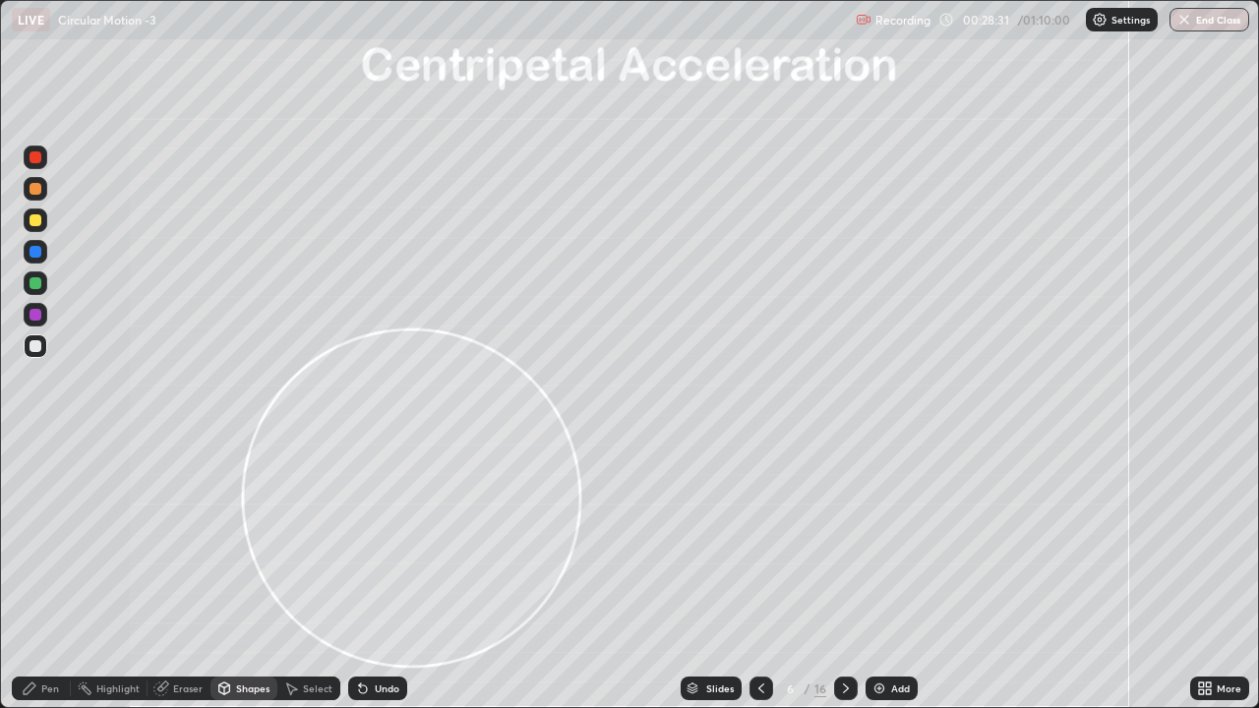
click at [36, 283] on div at bounding box center [35, 283] width 12 height 12
click at [57, 541] on div "Pen" at bounding box center [41, 689] width 59 height 24
click at [36, 249] on div at bounding box center [35, 252] width 12 height 12
click at [35, 284] on div at bounding box center [35, 283] width 12 height 12
click at [34, 341] on div at bounding box center [35, 346] width 12 height 12
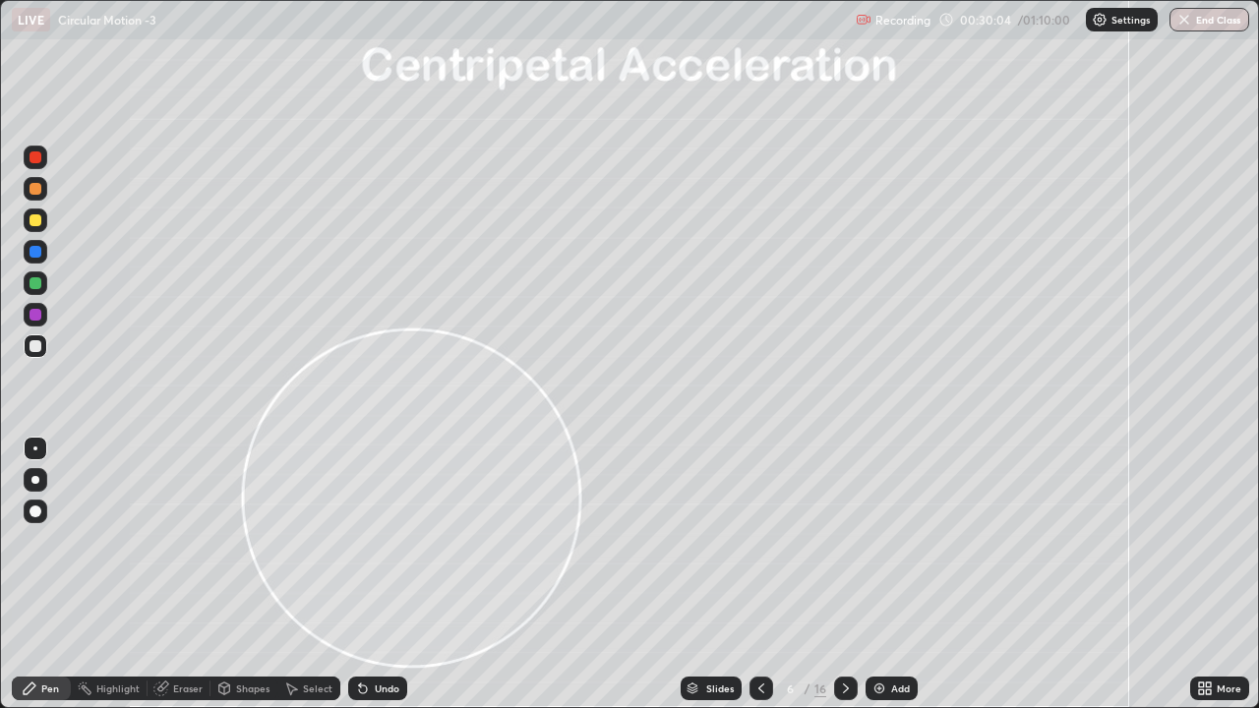
click at [385, 541] on div "Undo" at bounding box center [387, 688] width 25 height 10
click at [33, 310] on div at bounding box center [35, 315] width 12 height 12
click at [27, 351] on div at bounding box center [36, 346] width 24 height 24
click at [749, 541] on div at bounding box center [761, 688] width 24 height 39
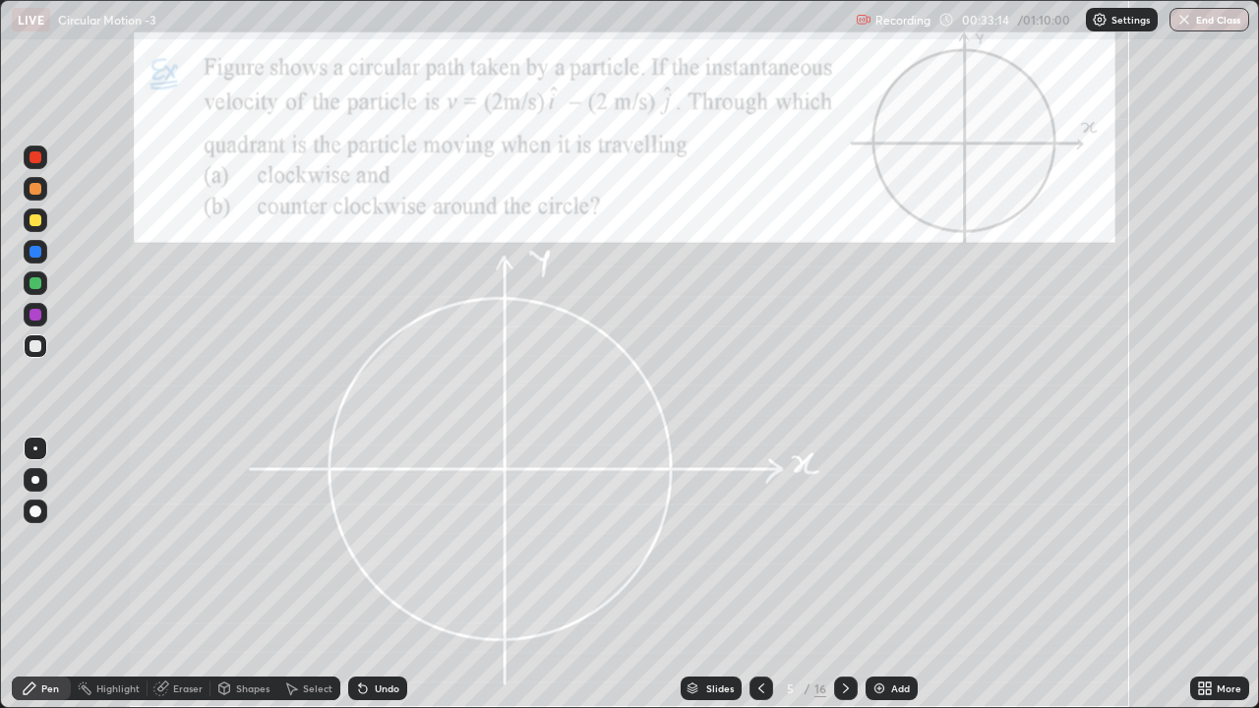
click at [846, 541] on icon at bounding box center [846, 688] width 16 height 16
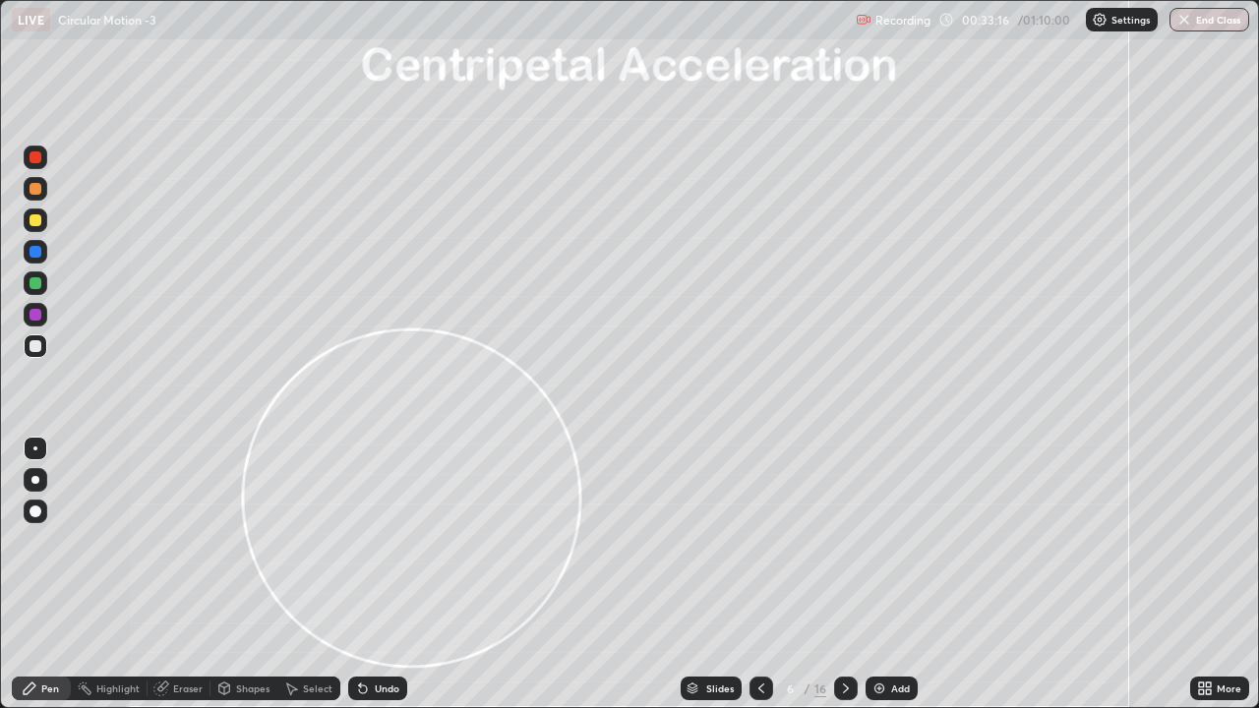
click at [749, 541] on div at bounding box center [761, 688] width 24 height 39
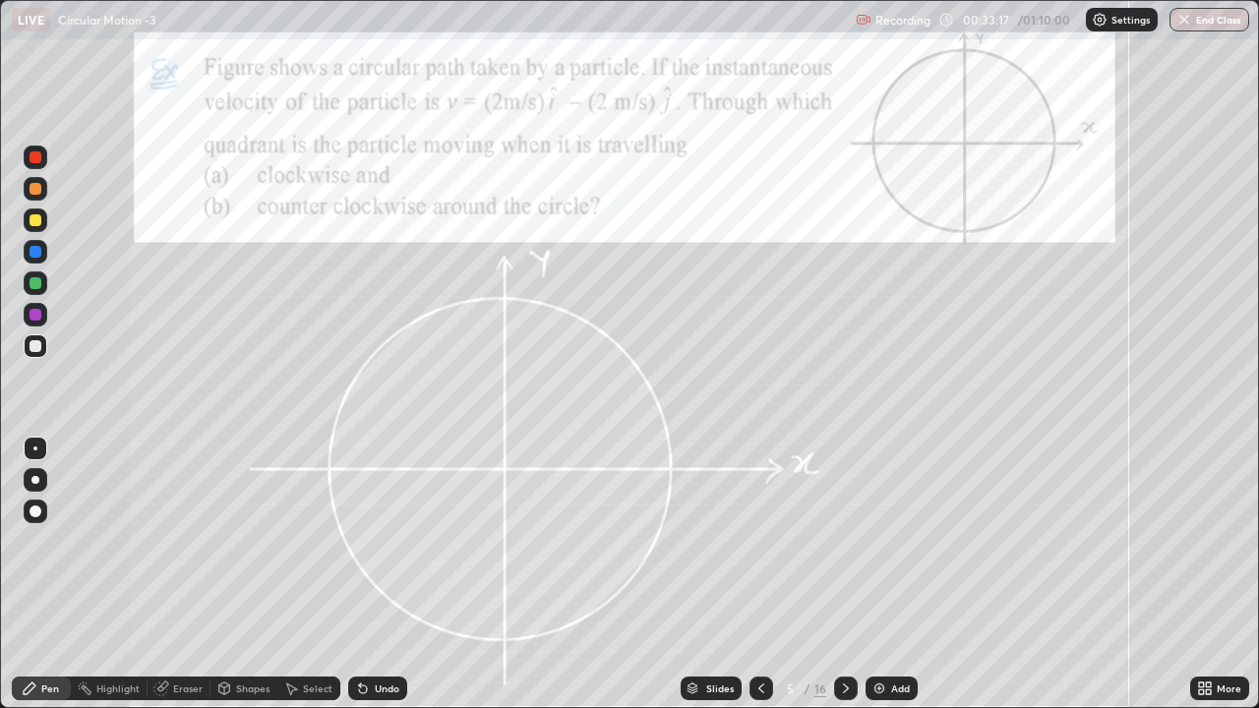
click at [843, 541] on icon at bounding box center [846, 688] width 6 height 10
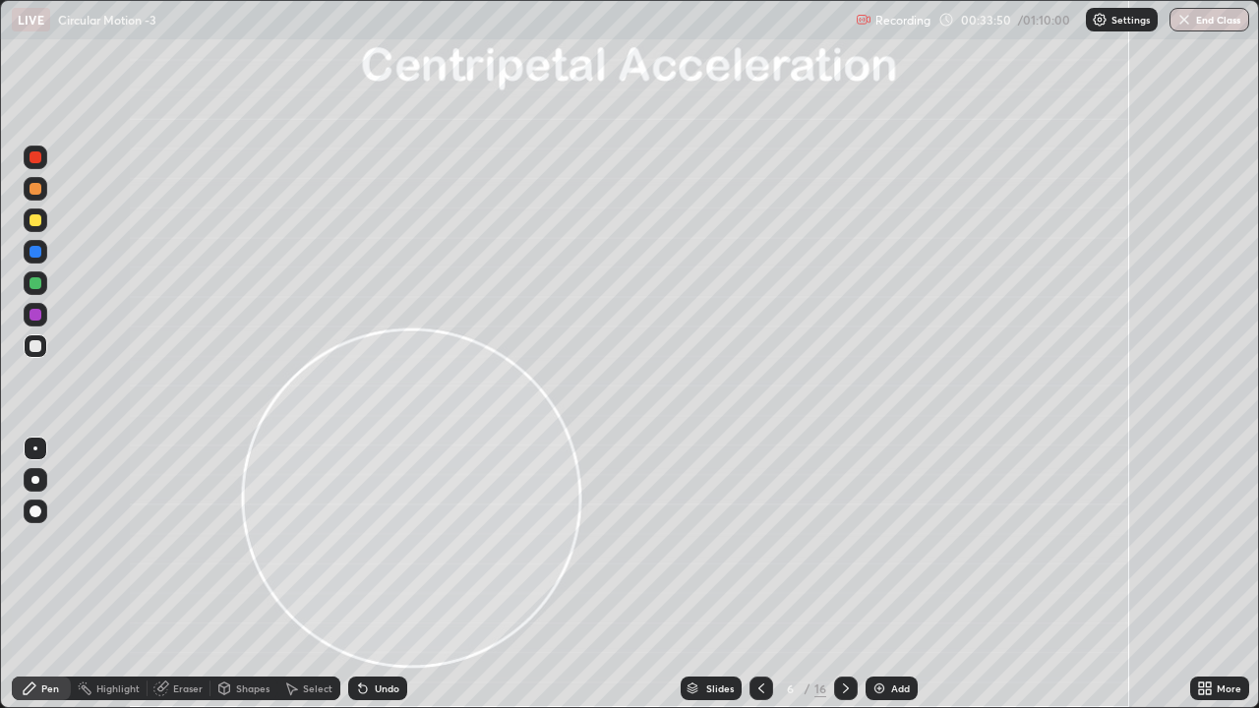
click at [36, 284] on div at bounding box center [35, 283] width 12 height 12
click at [366, 541] on icon at bounding box center [363, 688] width 16 height 16
click at [35, 448] on div at bounding box center [35, 448] width 4 height 4
click at [839, 541] on icon at bounding box center [846, 688] width 16 height 16
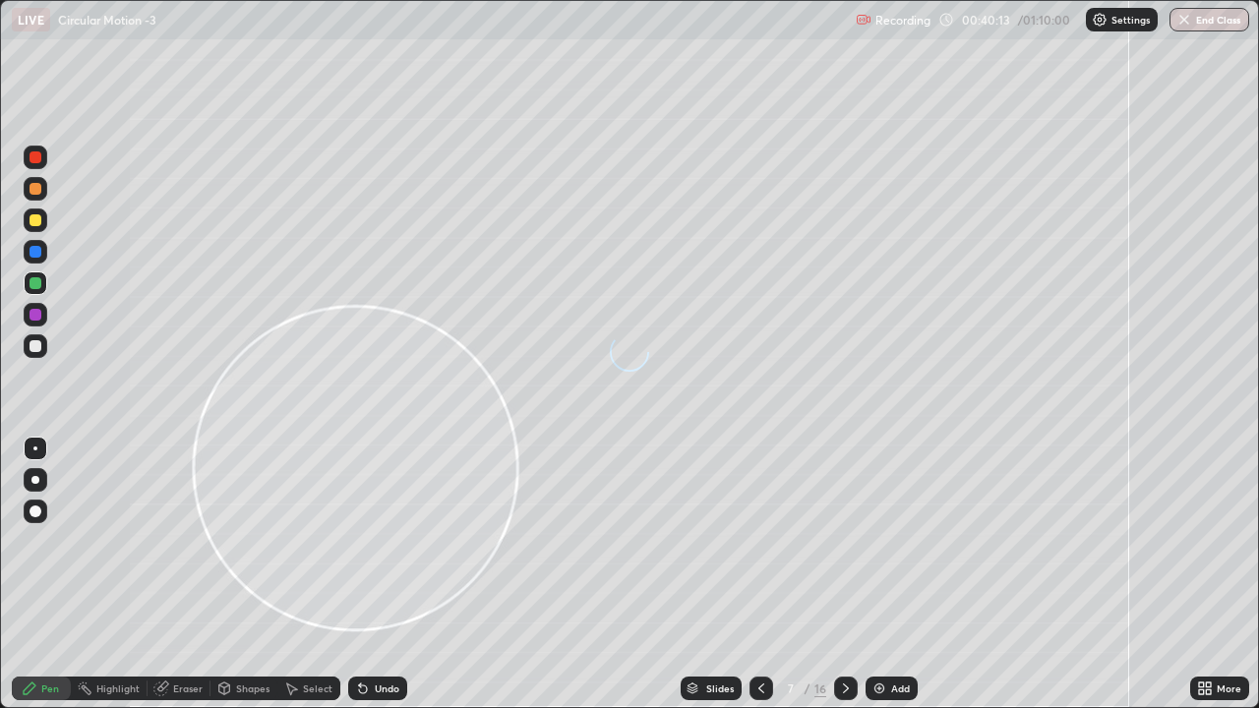
click at [842, 541] on icon at bounding box center [846, 688] width 16 height 16
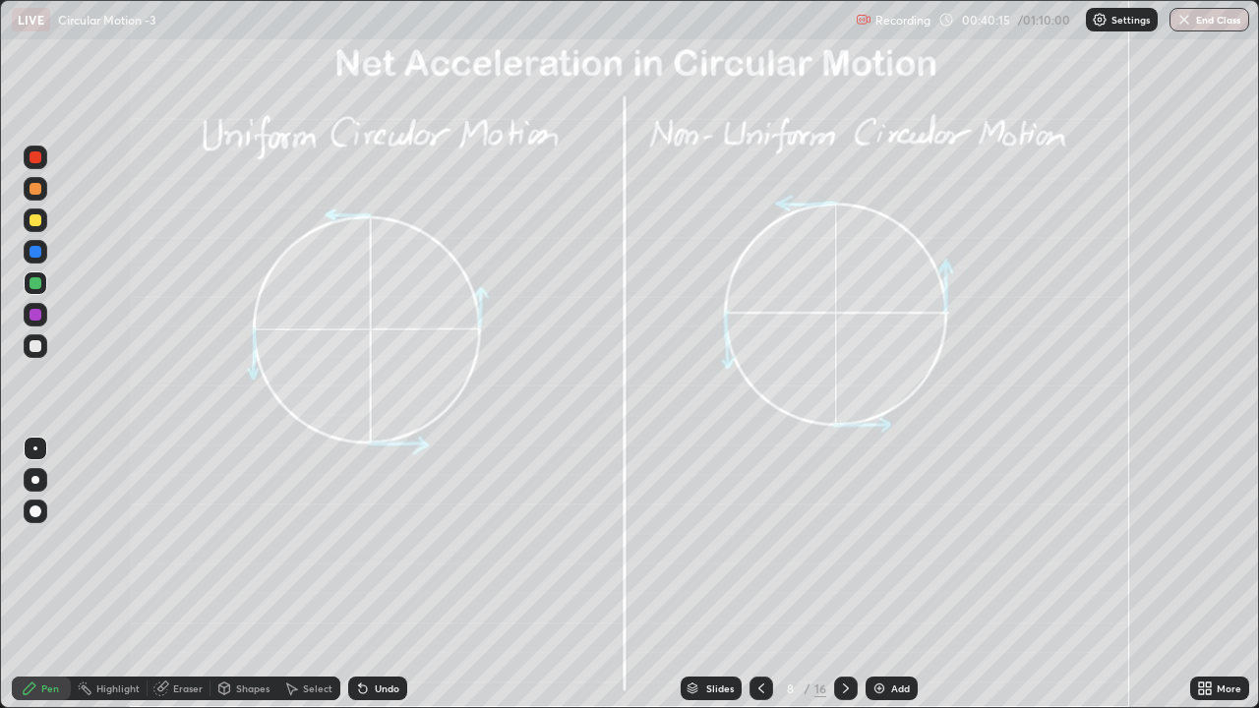
click at [749, 541] on div at bounding box center [761, 689] width 24 height 24
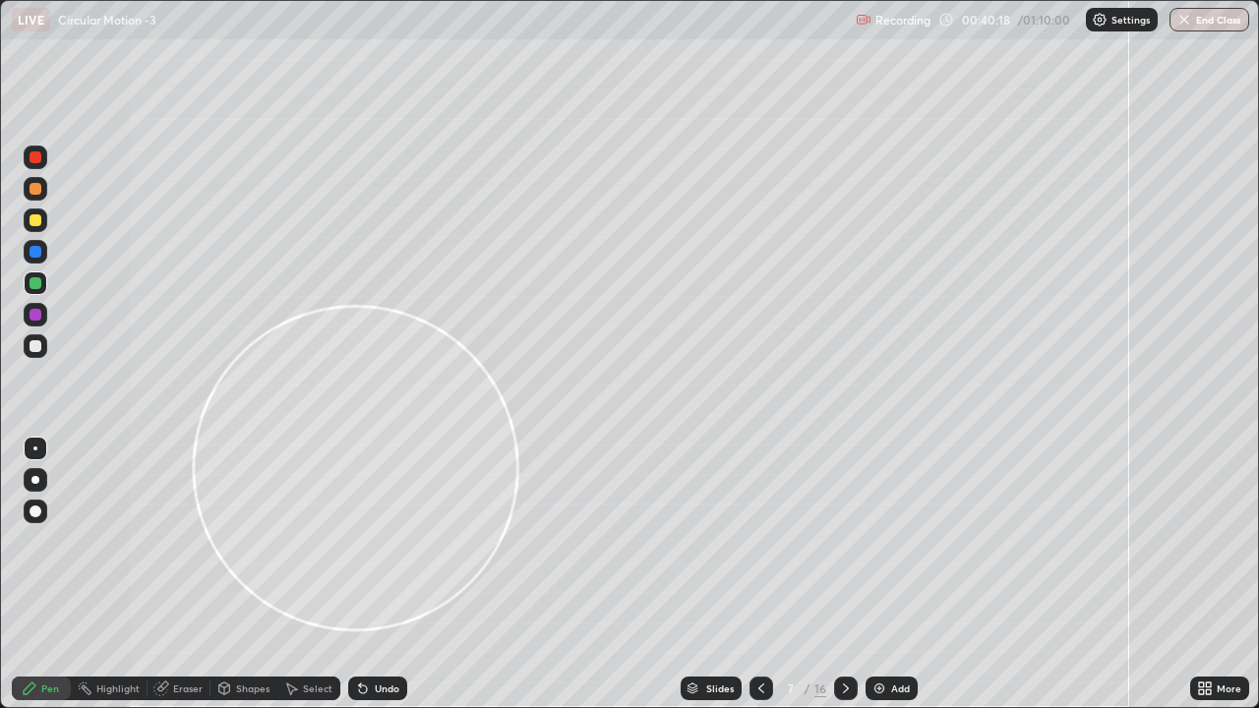
click at [30, 346] on div at bounding box center [35, 346] width 12 height 12
click at [238, 541] on div "Shapes" at bounding box center [252, 688] width 33 height 10
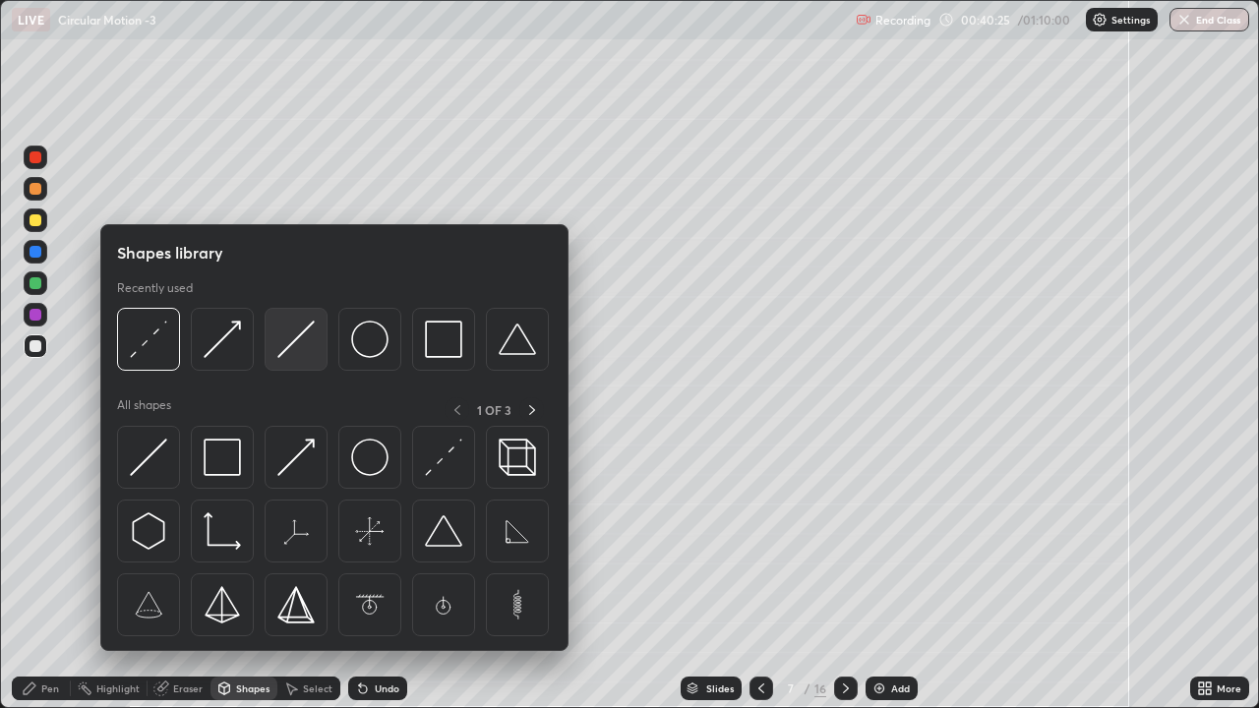
click at [290, 352] on img at bounding box center [295, 339] width 37 height 37
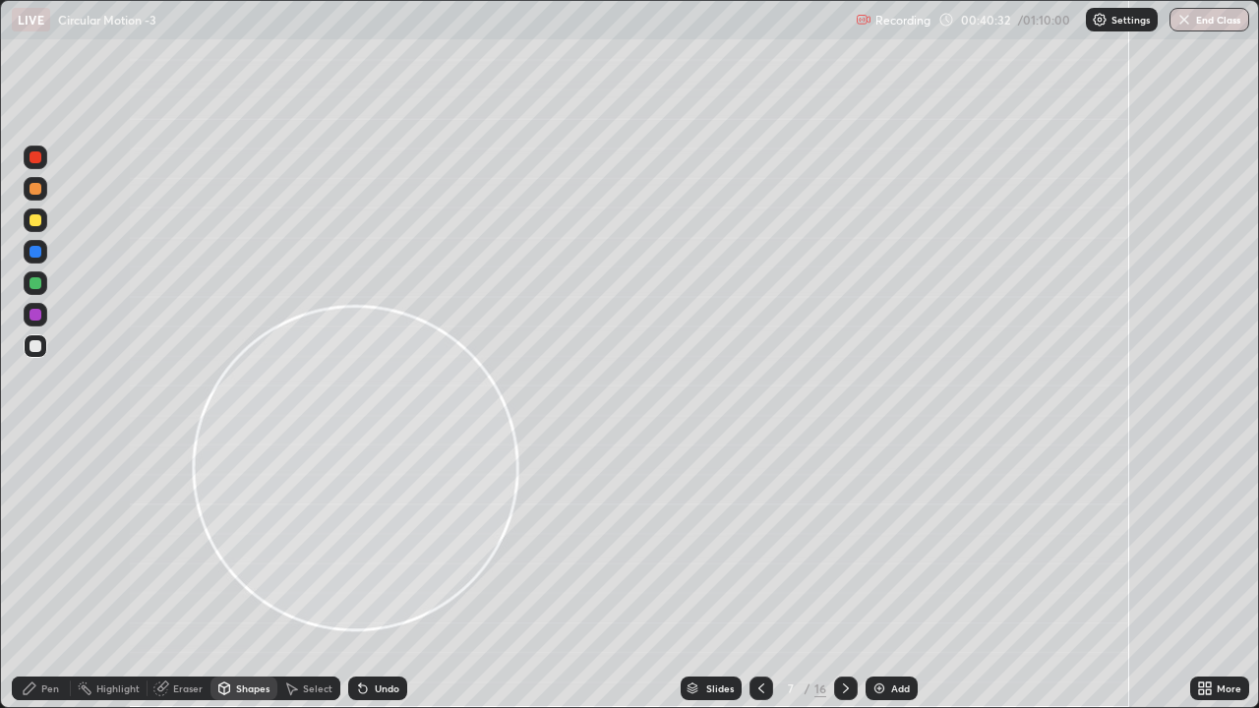
click at [238, 541] on div "Shapes" at bounding box center [252, 688] width 33 height 10
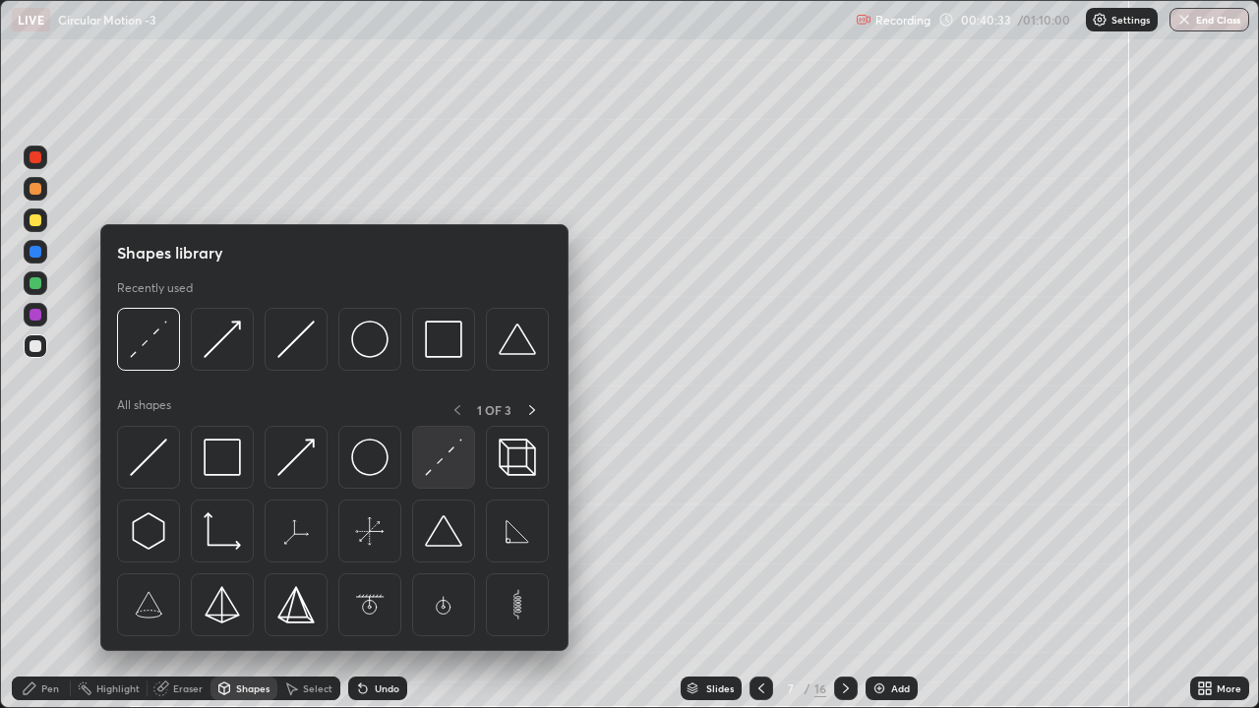
click at [430, 466] on img at bounding box center [443, 457] width 37 height 37
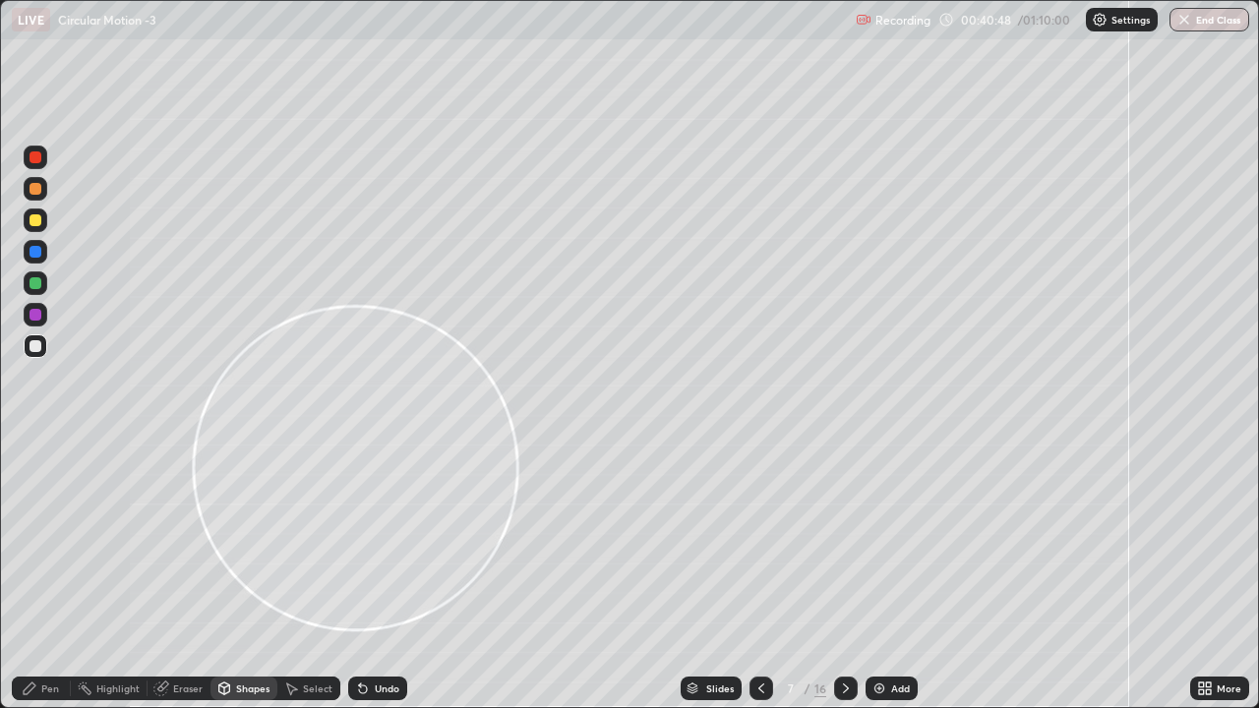
click at [32, 541] on div "Pen" at bounding box center [41, 689] width 59 height 24
click at [35, 282] on div at bounding box center [35, 283] width 12 height 12
click at [25, 347] on div at bounding box center [36, 346] width 24 height 24
click at [27, 318] on div at bounding box center [36, 315] width 24 height 24
click at [34, 343] on div at bounding box center [35, 346] width 12 height 12
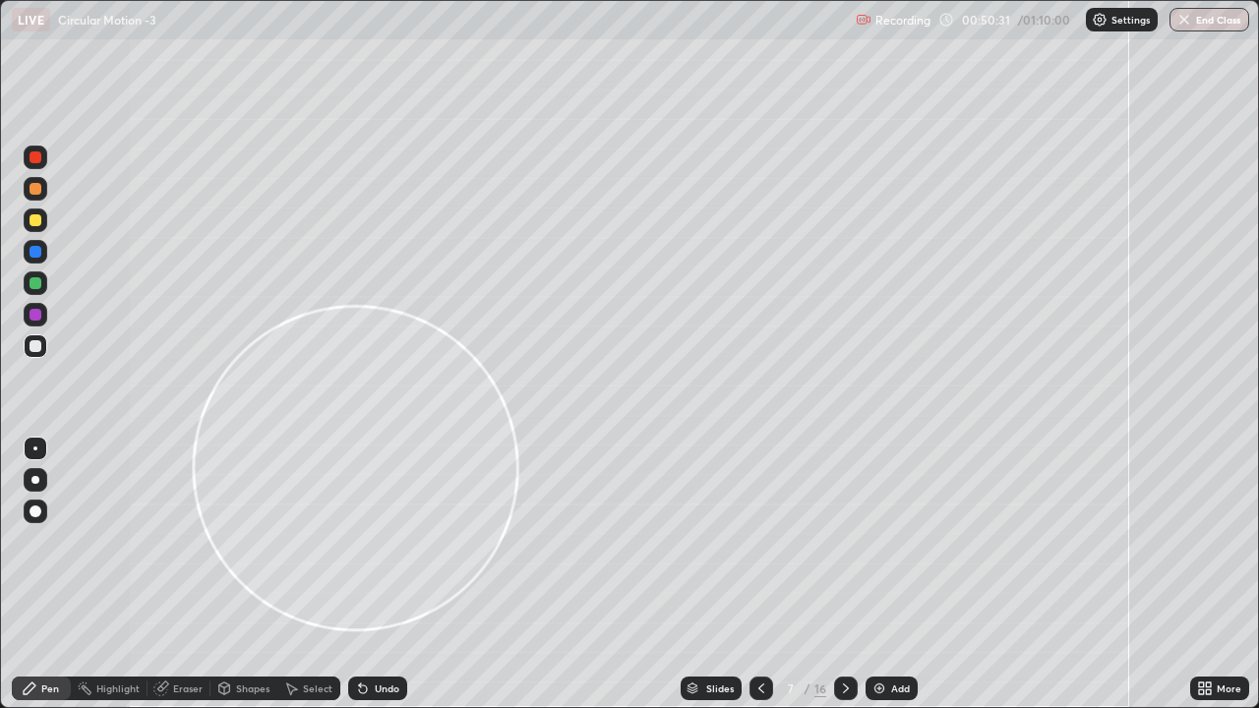
click at [33, 345] on div at bounding box center [35, 346] width 12 height 12
click at [842, 541] on icon at bounding box center [846, 688] width 16 height 16
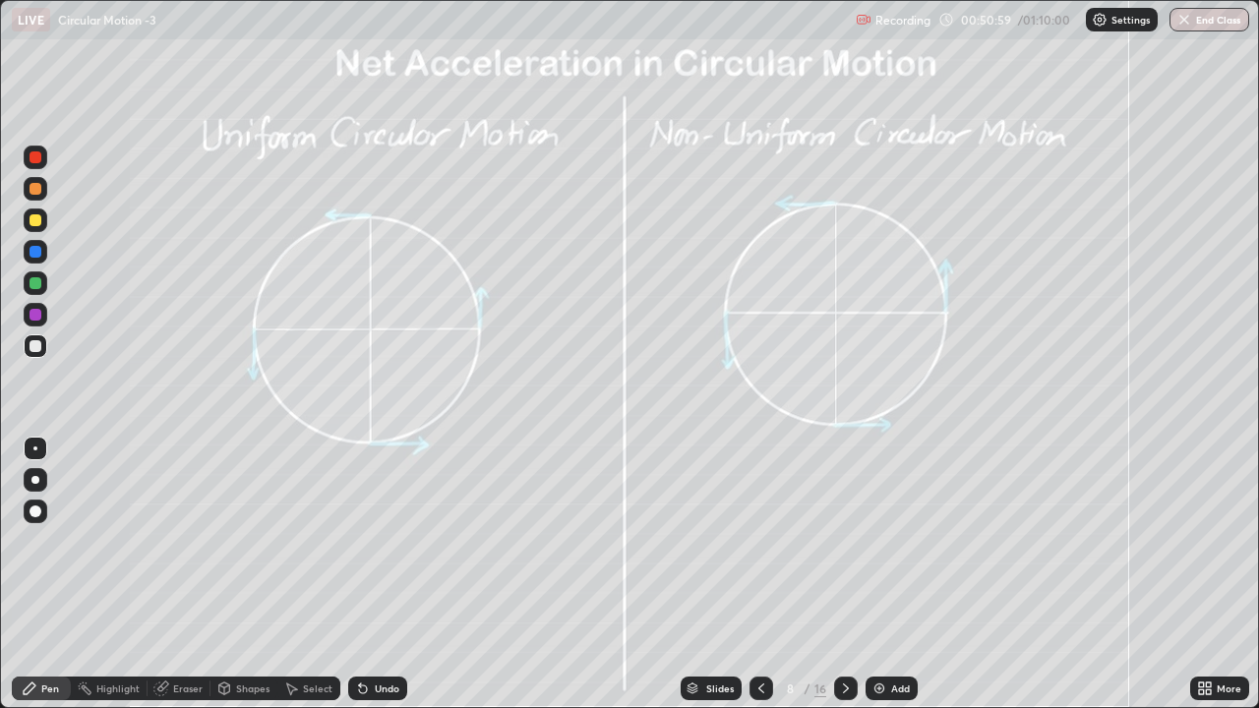
click at [33, 346] on div at bounding box center [35, 346] width 12 height 12
click at [32, 283] on div at bounding box center [35, 283] width 12 height 12
click at [32, 319] on div at bounding box center [35, 315] width 12 height 12
click at [383, 541] on div "Undo" at bounding box center [377, 689] width 59 height 24
click at [381, 541] on div "Undo" at bounding box center [387, 688] width 25 height 10
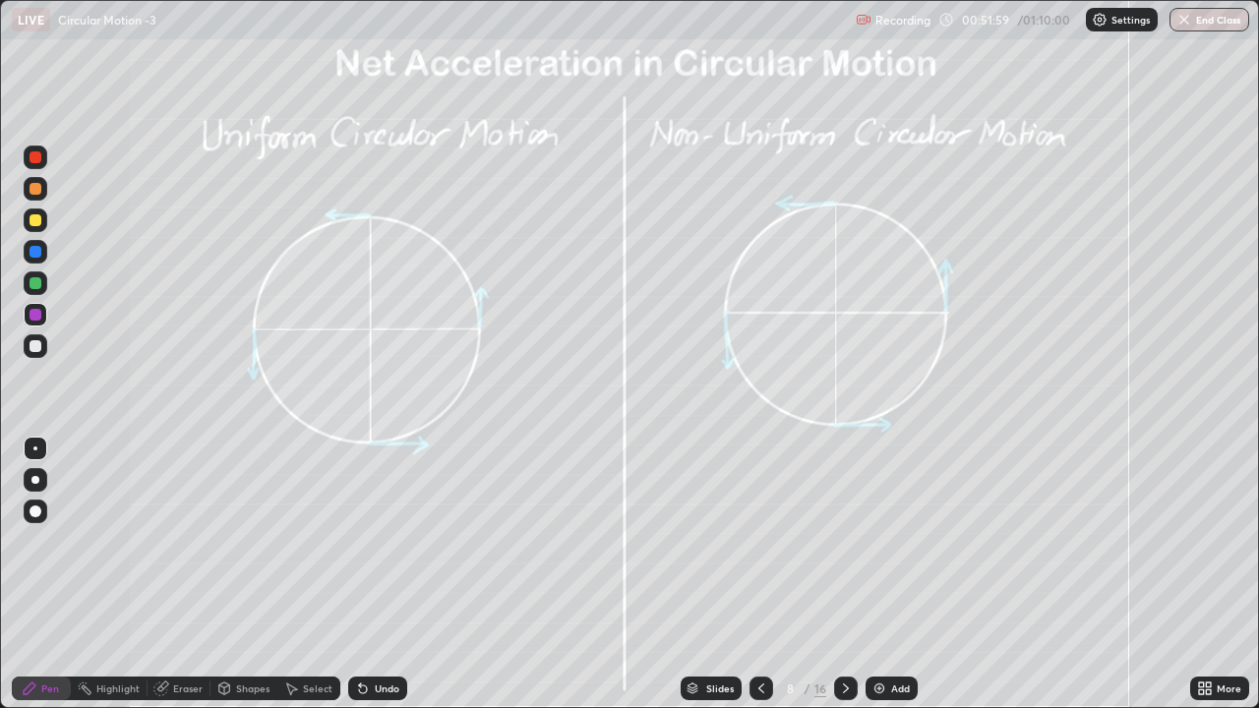
click at [380, 541] on div "Undo" at bounding box center [387, 688] width 25 height 10
click at [379, 541] on div "Undo" at bounding box center [387, 688] width 25 height 10
click at [32, 344] on div at bounding box center [35, 346] width 12 height 12
click at [31, 284] on div at bounding box center [35, 283] width 12 height 12
click at [38, 306] on div at bounding box center [36, 315] width 24 height 24
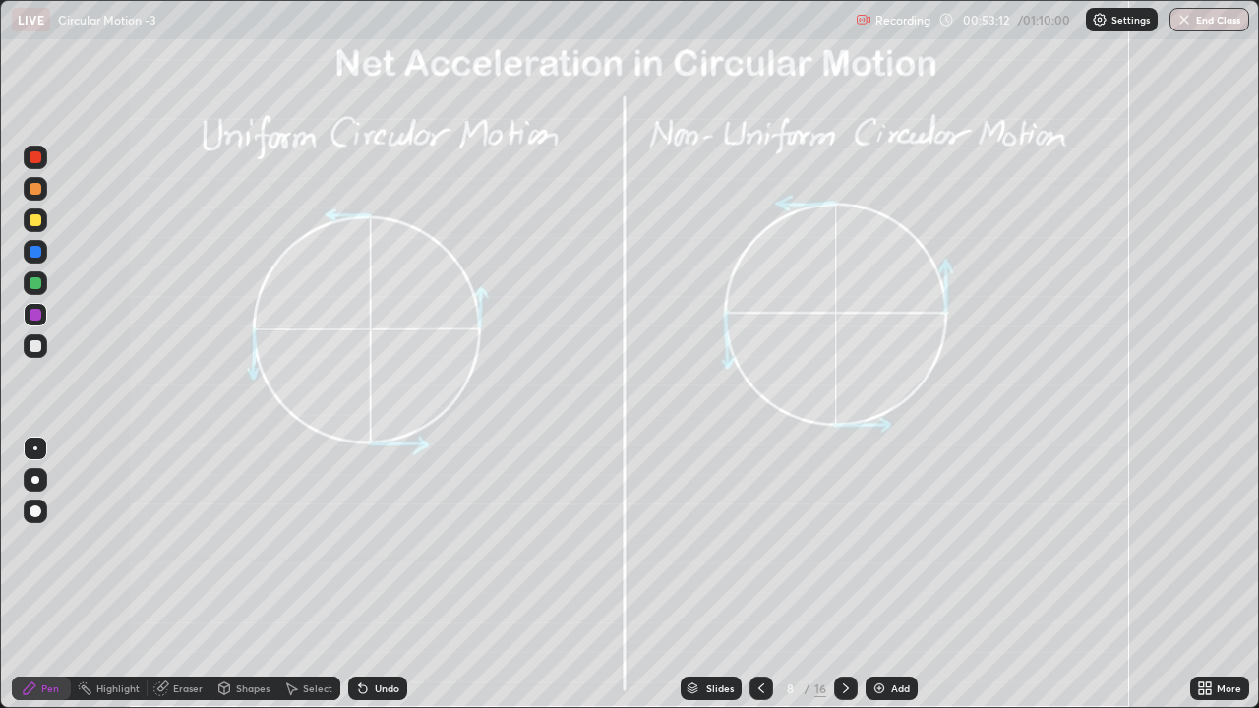
click at [30, 221] on div at bounding box center [35, 220] width 12 height 12
click at [38, 200] on div at bounding box center [36, 189] width 24 height 24
click at [28, 339] on div at bounding box center [36, 346] width 24 height 24
click at [32, 157] on div at bounding box center [35, 157] width 12 height 12
click at [233, 541] on div "Shapes" at bounding box center [243, 689] width 67 height 24
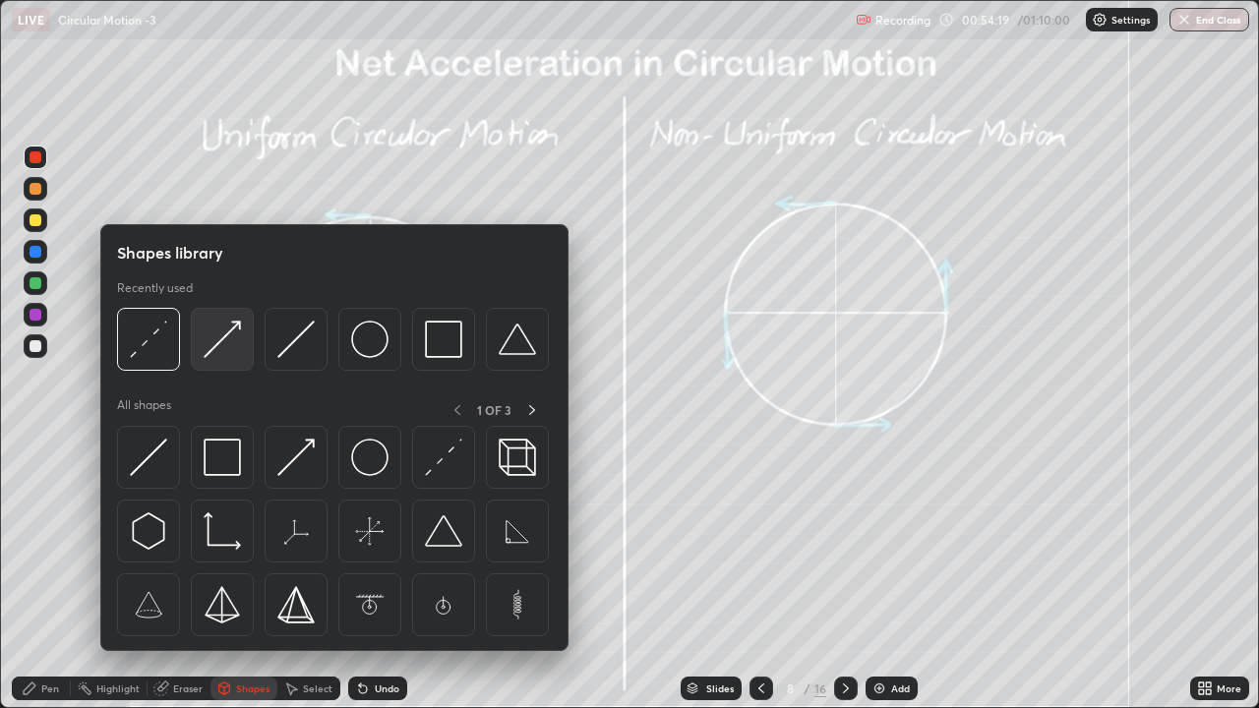
click at [215, 345] on img at bounding box center [222, 339] width 37 height 37
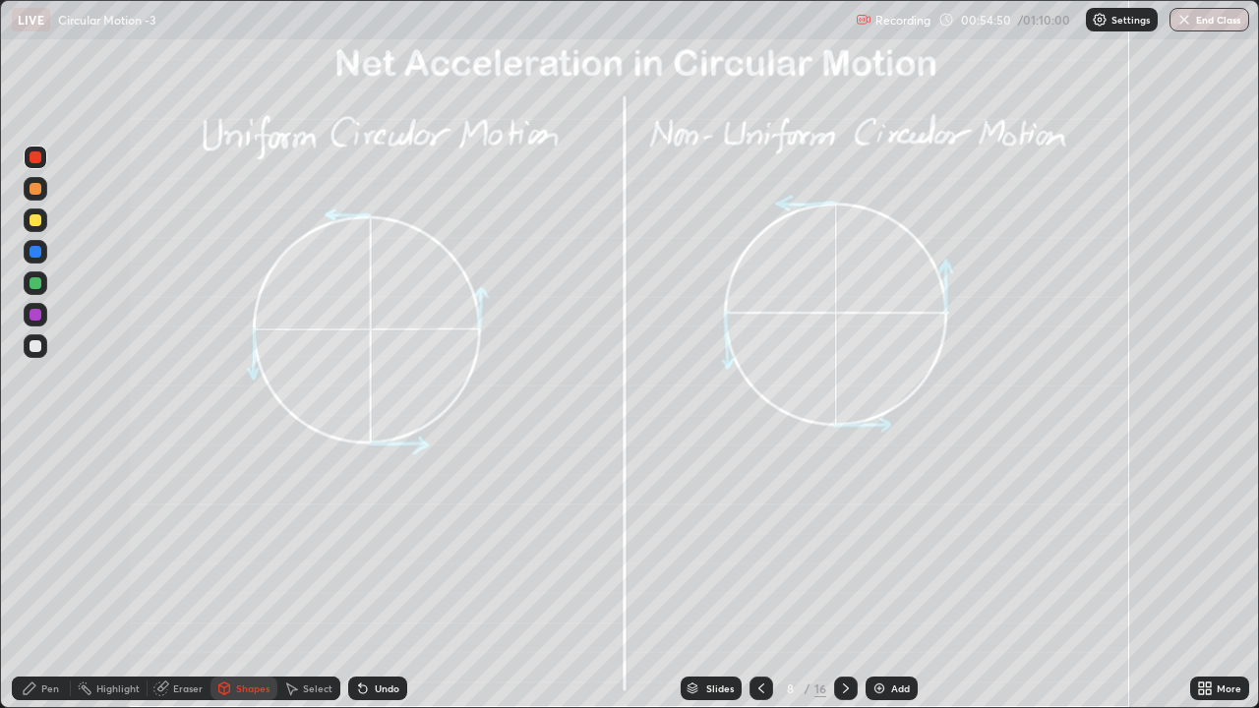
click at [43, 541] on div "Pen" at bounding box center [41, 689] width 59 height 24
click at [1208, 21] on button "End Class" at bounding box center [1209, 20] width 80 height 24
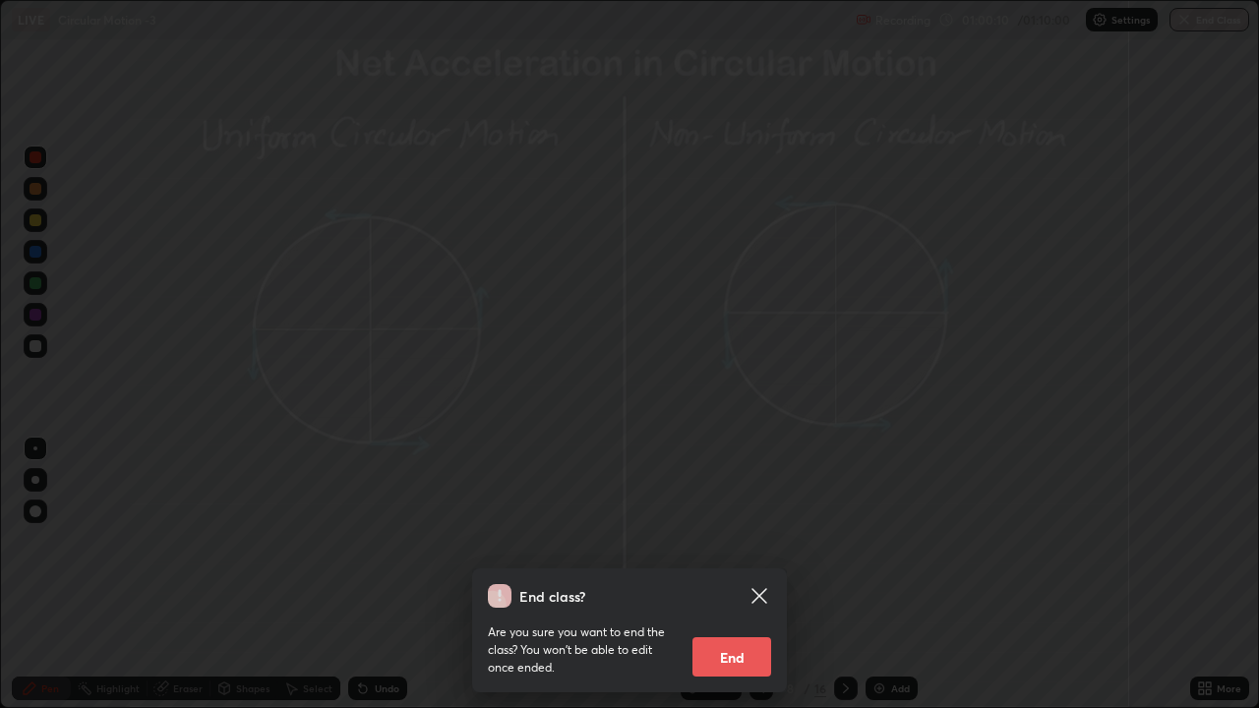
click at [726, 541] on button "End" at bounding box center [731, 656] width 79 height 39
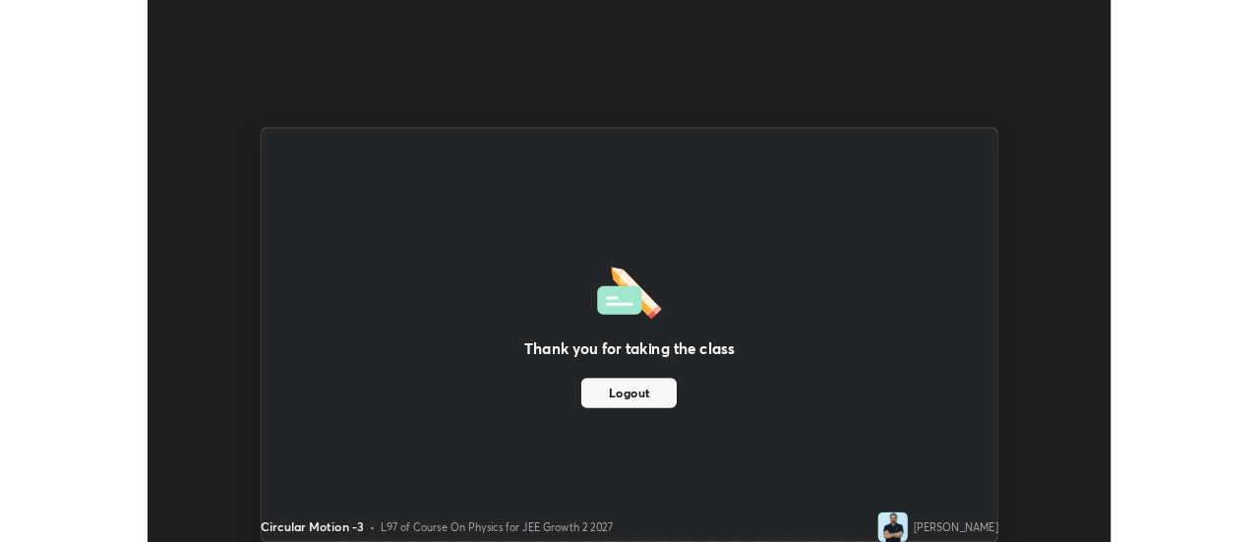
scroll to position [97791, 97074]
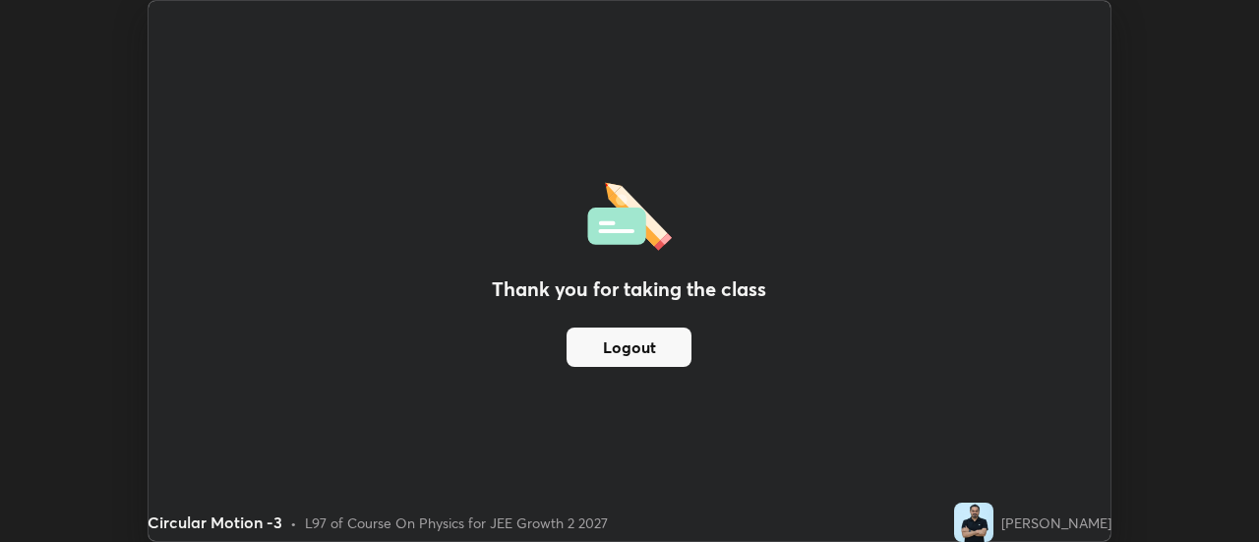
click at [619, 441] on div "Thank you for taking the class Logout" at bounding box center [629, 271] width 962 height 540
click at [615, 342] on button "Logout" at bounding box center [628, 346] width 125 height 39
click at [653, 350] on button "Logout" at bounding box center [628, 346] width 125 height 39
